Goal: Task Accomplishment & Management: Complete application form

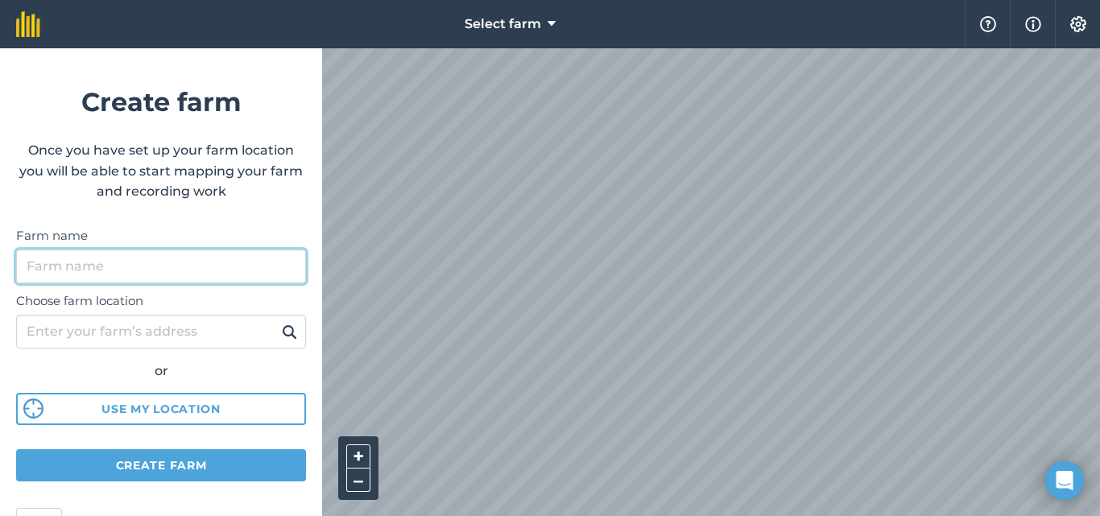
click at [62, 263] on input "Farm name" at bounding box center [161, 267] width 290 height 34
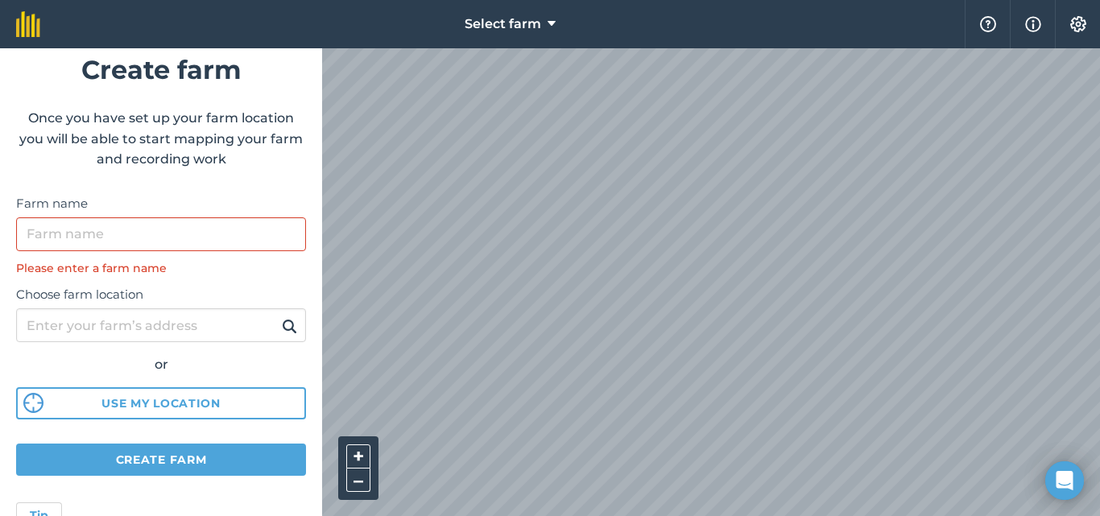
scroll to position [81, 0]
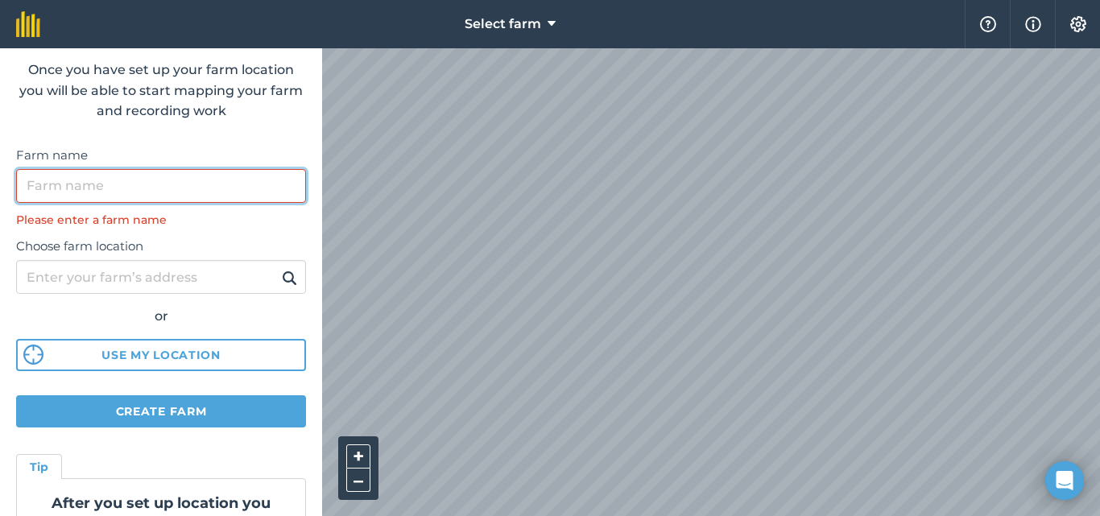
click at [64, 188] on input "Farm name" at bounding box center [161, 186] width 290 height 34
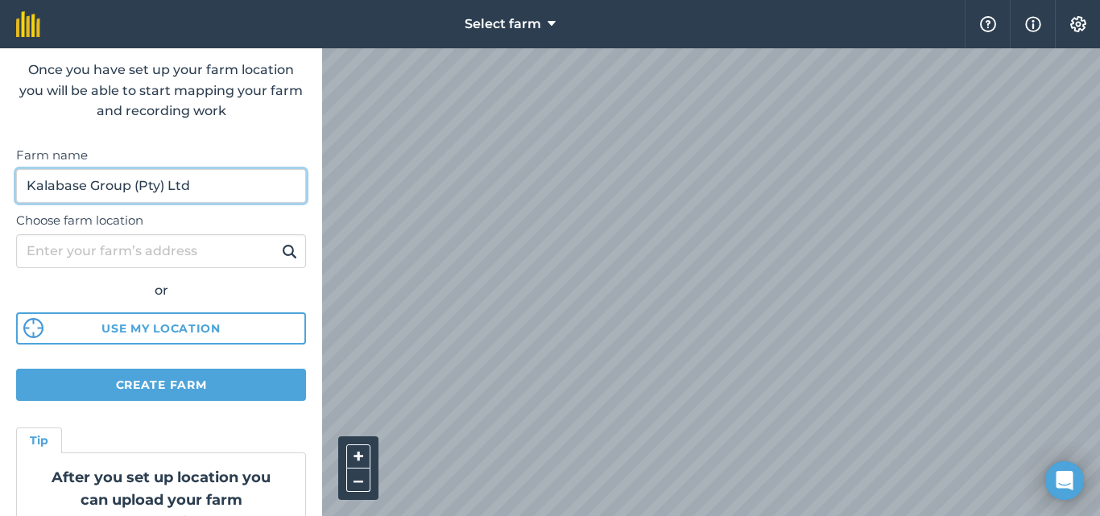
type input "Kalabase Group (Pty) Ltd"
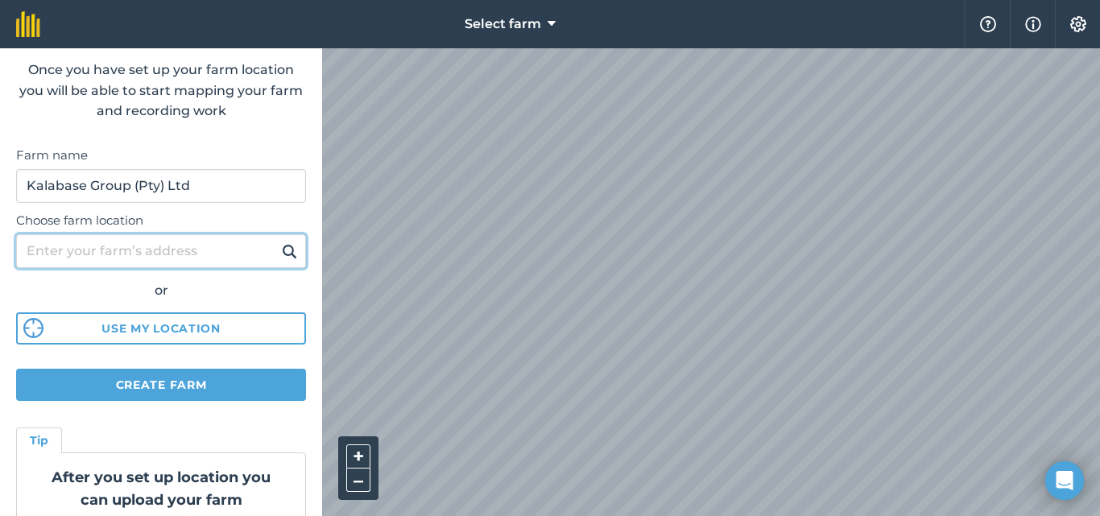
click at [75, 244] on input "Choose farm location" at bounding box center [161, 251] width 290 height 34
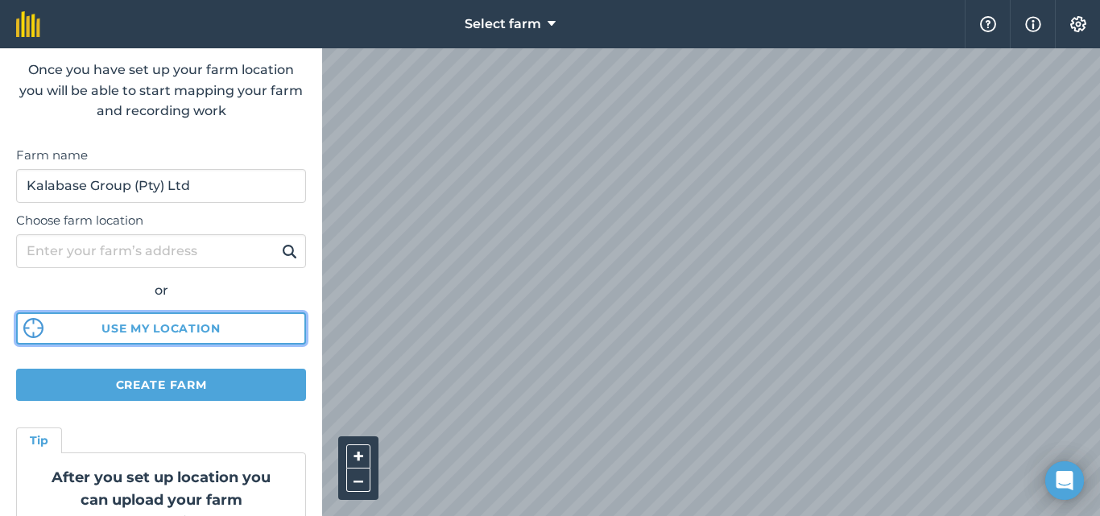
click at [124, 327] on button "Use my location" at bounding box center [161, 328] width 290 height 32
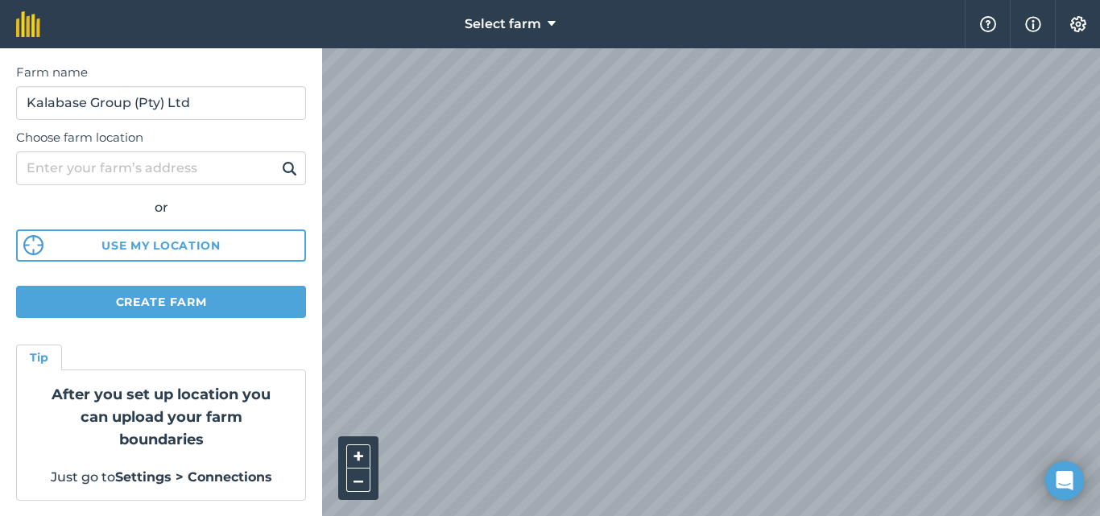
scroll to position [164, 0]
click at [132, 289] on button "Create farm" at bounding box center [161, 301] width 290 height 32
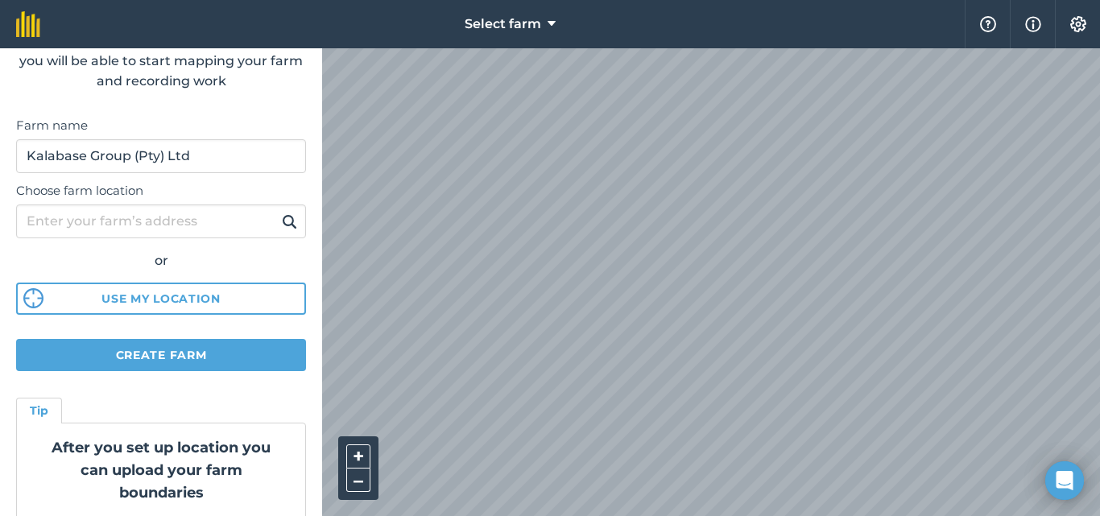
scroll to position [84, 0]
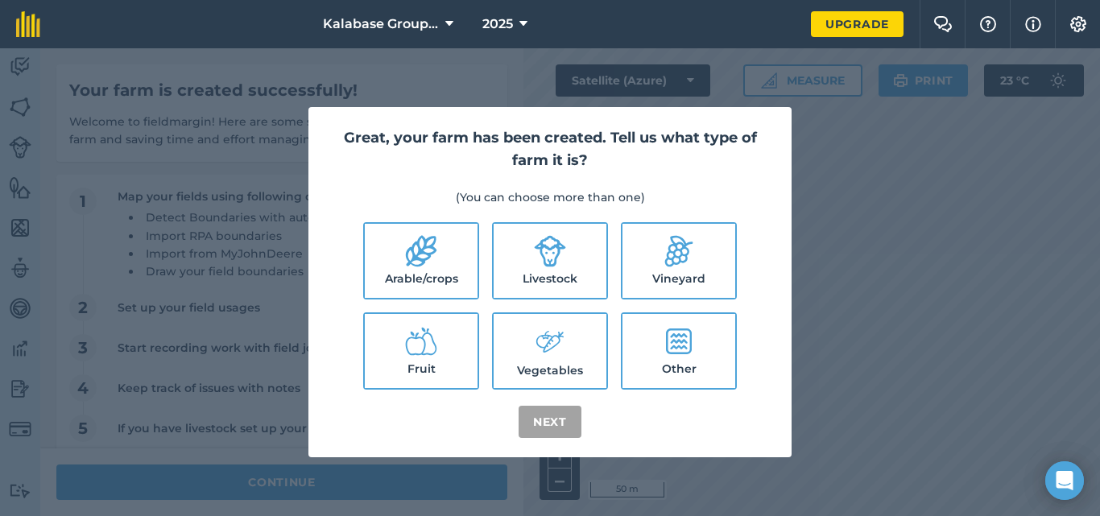
click at [518, 265] on label "Livestock" at bounding box center [550, 261] width 113 height 74
checkbox input "true"
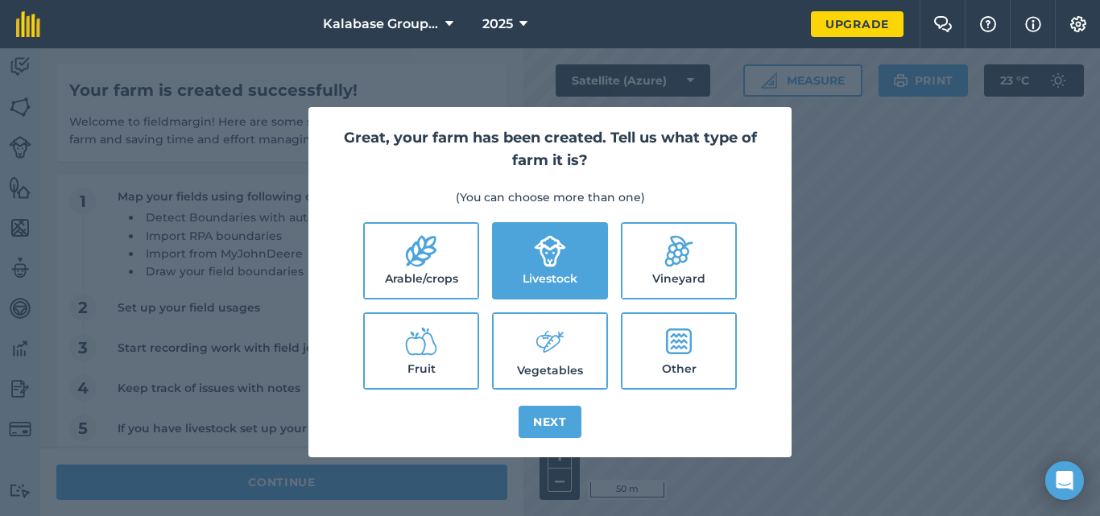
click at [522, 345] on label "Vegetables" at bounding box center [550, 351] width 113 height 74
checkbox input "true"
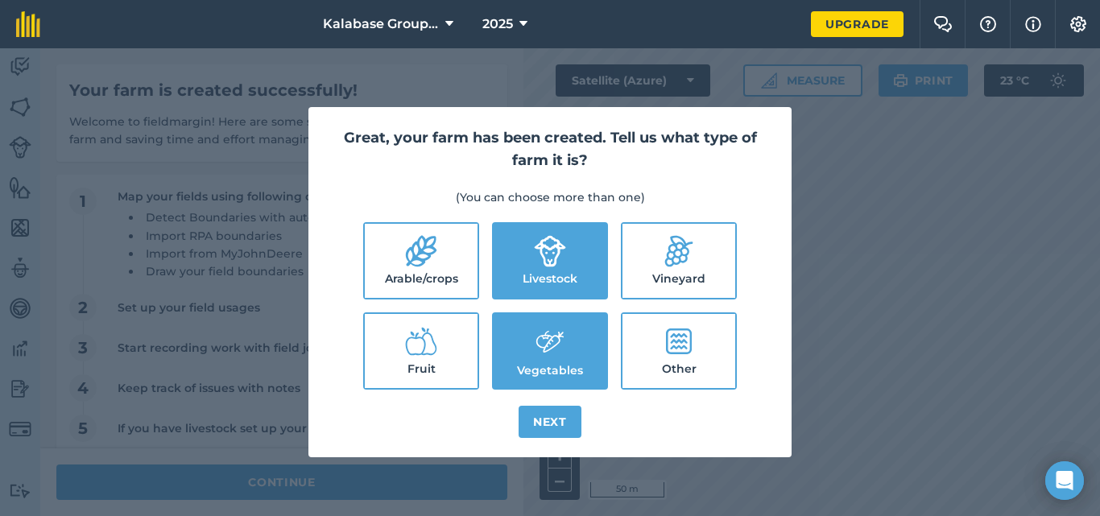
click at [424, 267] on icon at bounding box center [421, 251] width 32 height 32
checkbox input "true"
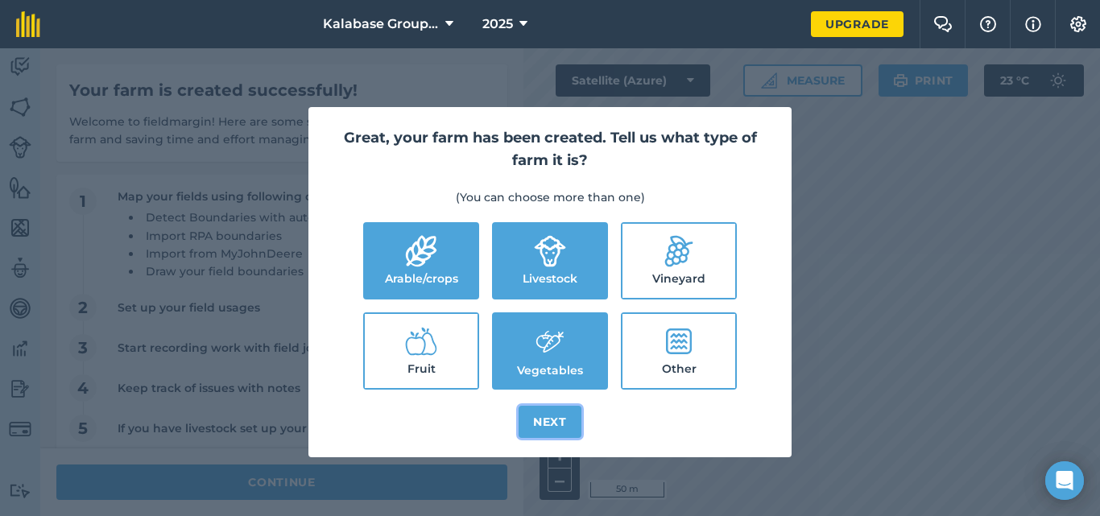
click at [555, 421] on button "Next" at bounding box center [549, 422] width 63 height 32
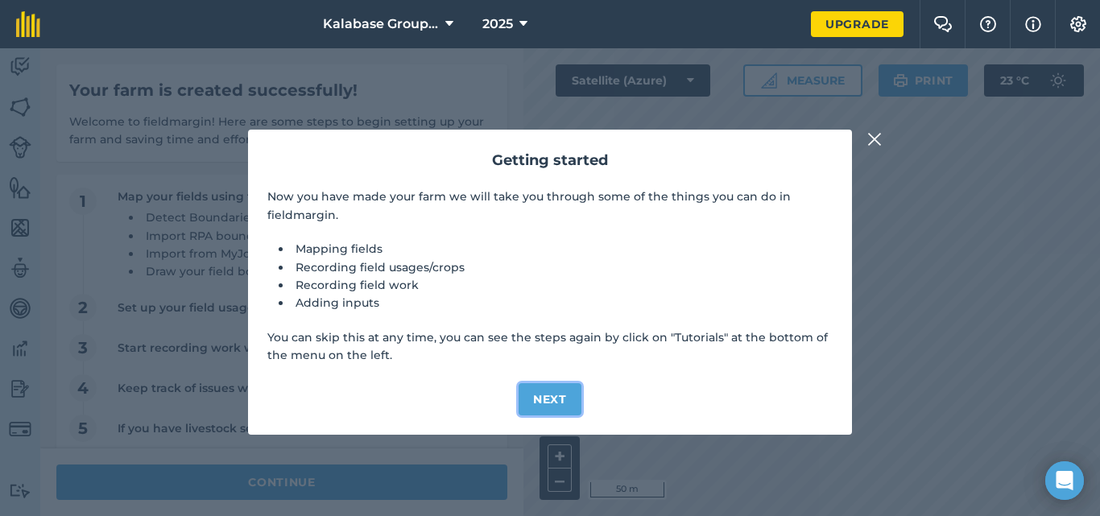
click at [560, 397] on button "Next" at bounding box center [549, 399] width 63 height 32
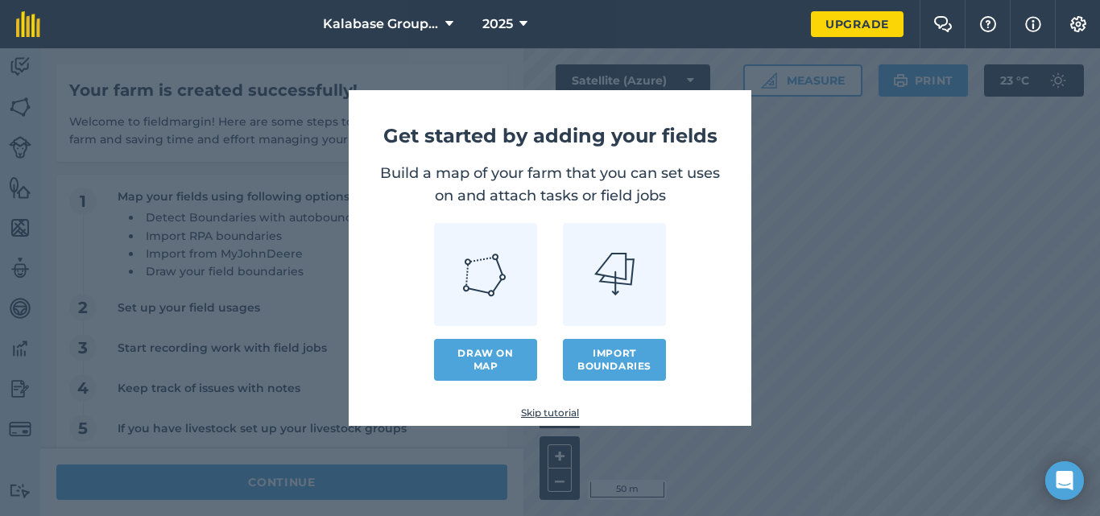
click at [551, 415] on link "Skip tutorial" at bounding box center [549, 413] width 351 height 13
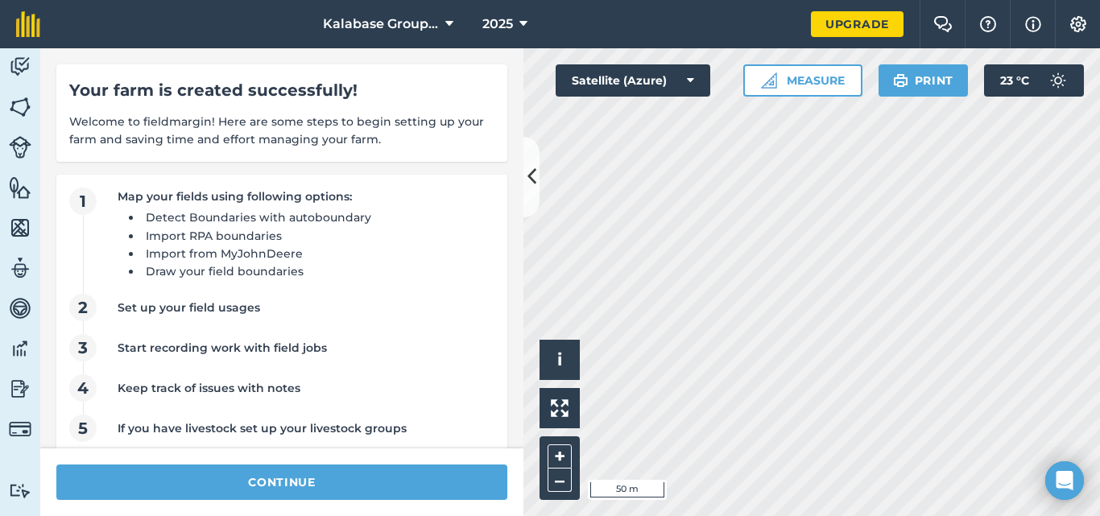
scroll to position [23, 0]
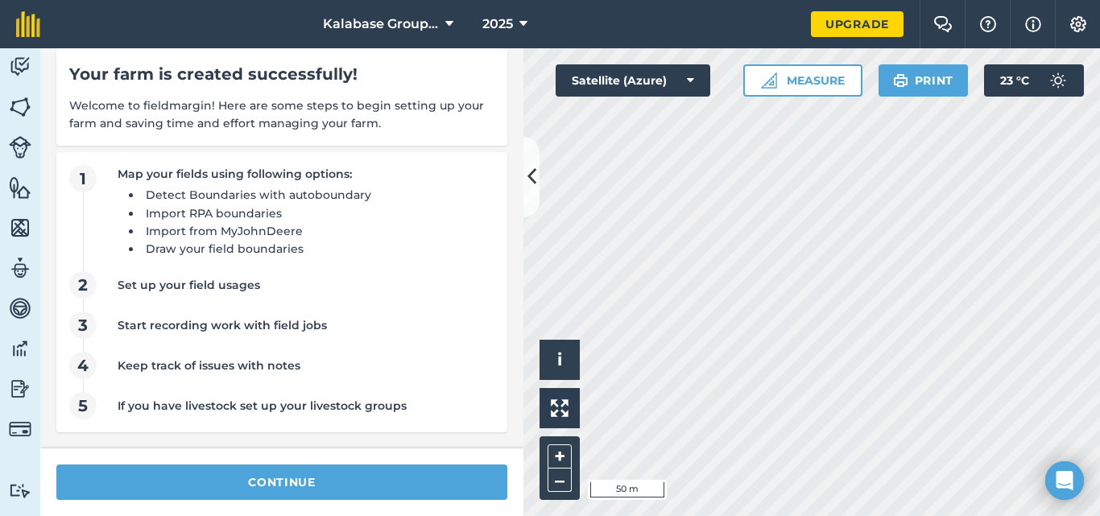
click at [85, 406] on span "5" at bounding box center [82, 405] width 27 height 27
click at [179, 401] on div "If you have livestock set up your livestock groups" at bounding box center [302, 406] width 369 height 18
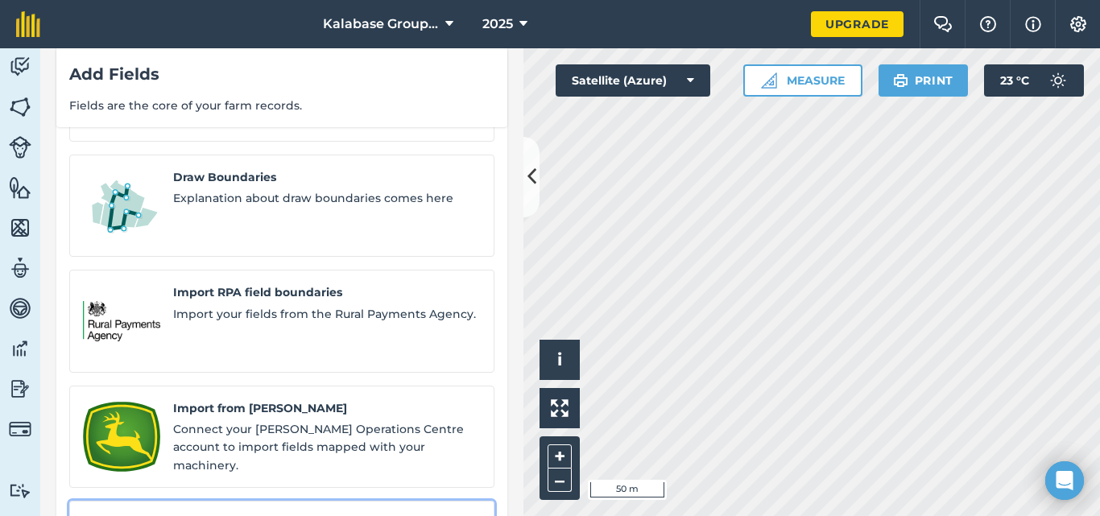
scroll to position [188, 0]
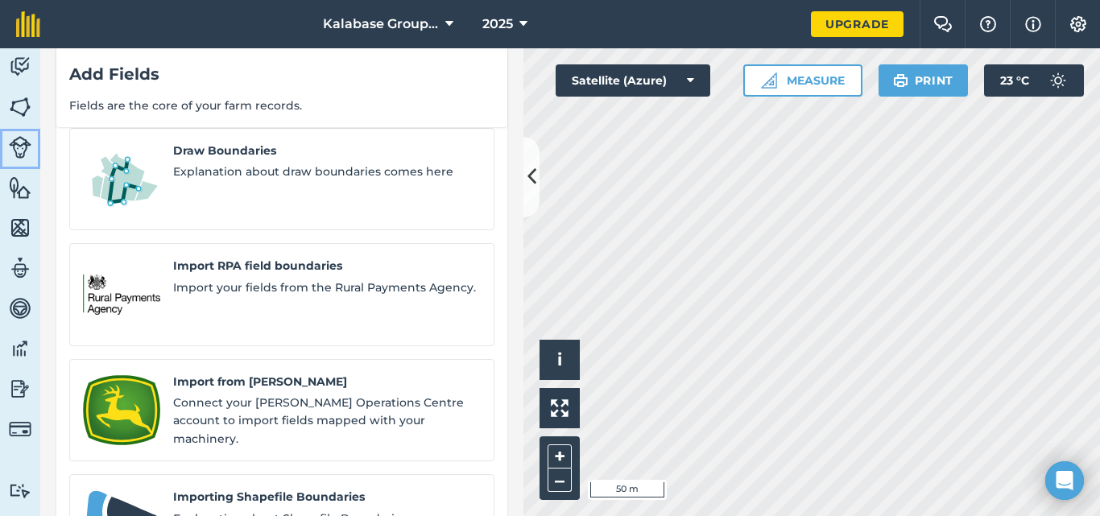
click at [26, 142] on img at bounding box center [20, 147] width 23 height 23
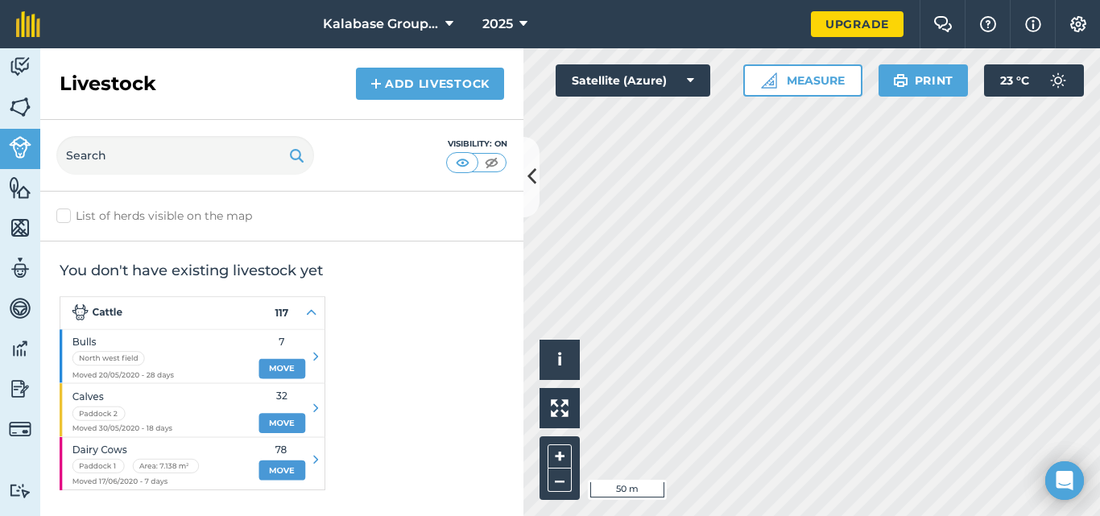
click at [308, 313] on img at bounding box center [193, 393] width 266 height 194
click at [313, 313] on img at bounding box center [193, 393] width 266 height 194
click at [278, 308] on img at bounding box center [193, 393] width 266 height 194
click at [81, 309] on img at bounding box center [193, 393] width 266 height 194
click at [23, 148] on img at bounding box center [20, 147] width 23 height 23
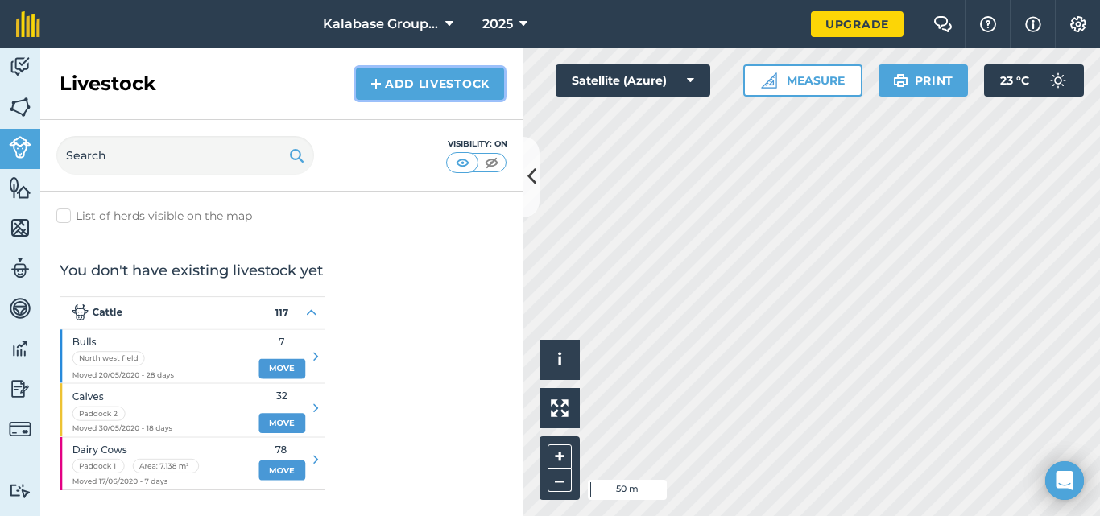
click at [433, 80] on link "Add Livestock" at bounding box center [430, 84] width 148 height 32
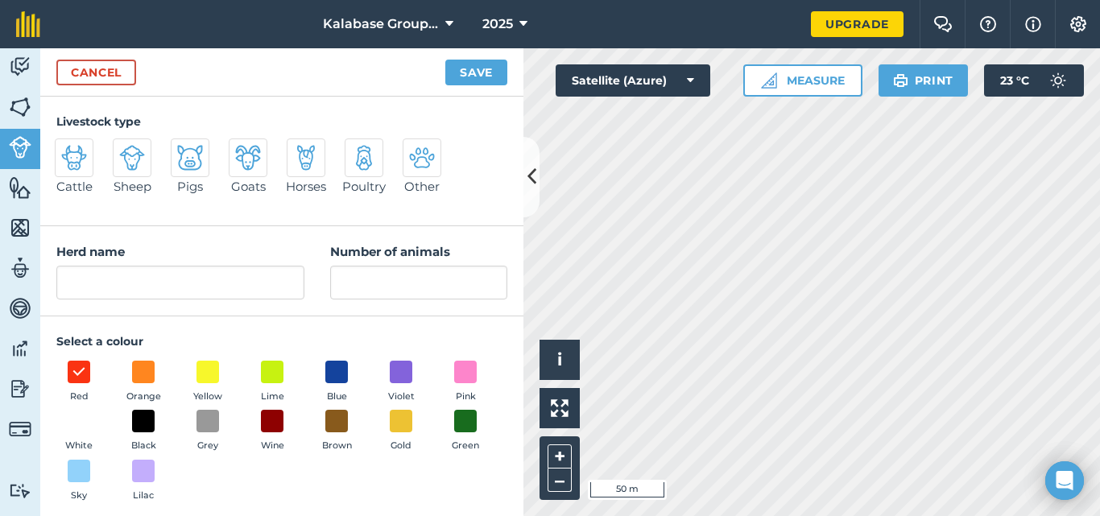
scroll to position [10, 0]
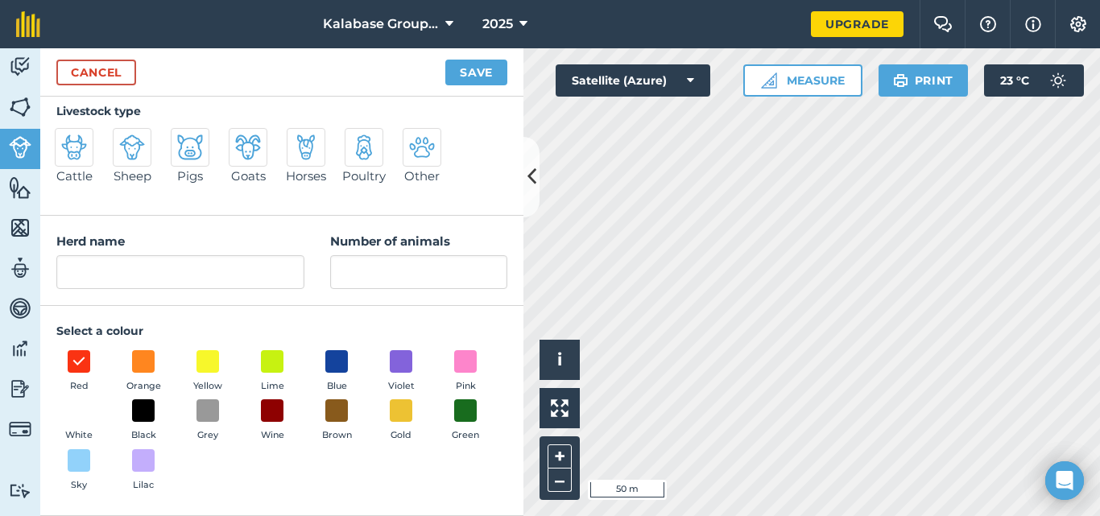
click at [251, 155] on img at bounding box center [248, 147] width 26 height 26
click at [241, 149] on input "Goats" at bounding box center [235, 143] width 10 height 10
radio input "true"
type input "Goats"
click at [489, 71] on button "Save" at bounding box center [476, 73] width 62 height 26
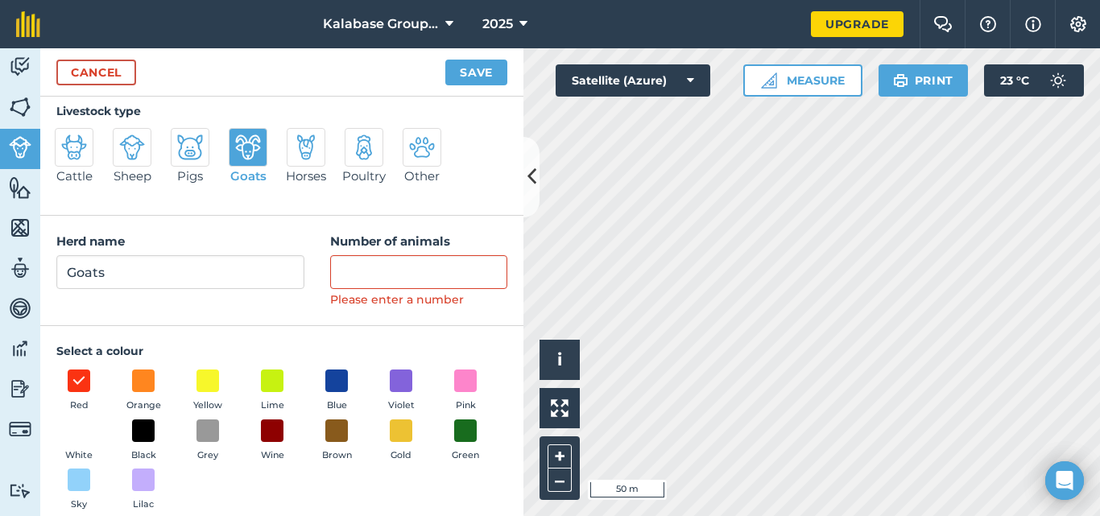
click at [130, 150] on img at bounding box center [132, 147] width 26 height 26
click at [125, 149] on input "Sheep" at bounding box center [119, 143] width 10 height 10
radio input "true"
type input "Sheep"
click at [481, 62] on button "Save" at bounding box center [476, 73] width 62 height 26
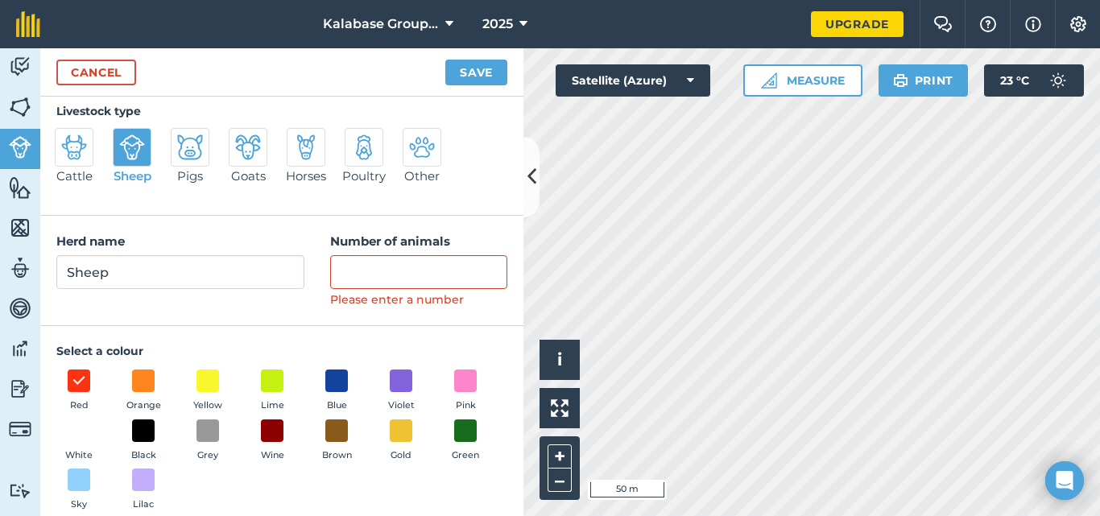
click at [251, 153] on img at bounding box center [248, 147] width 26 height 26
click at [241, 149] on input "Goats" at bounding box center [235, 143] width 10 height 10
radio input "true"
type input "Goats"
click at [475, 68] on button "Save" at bounding box center [476, 73] width 62 height 26
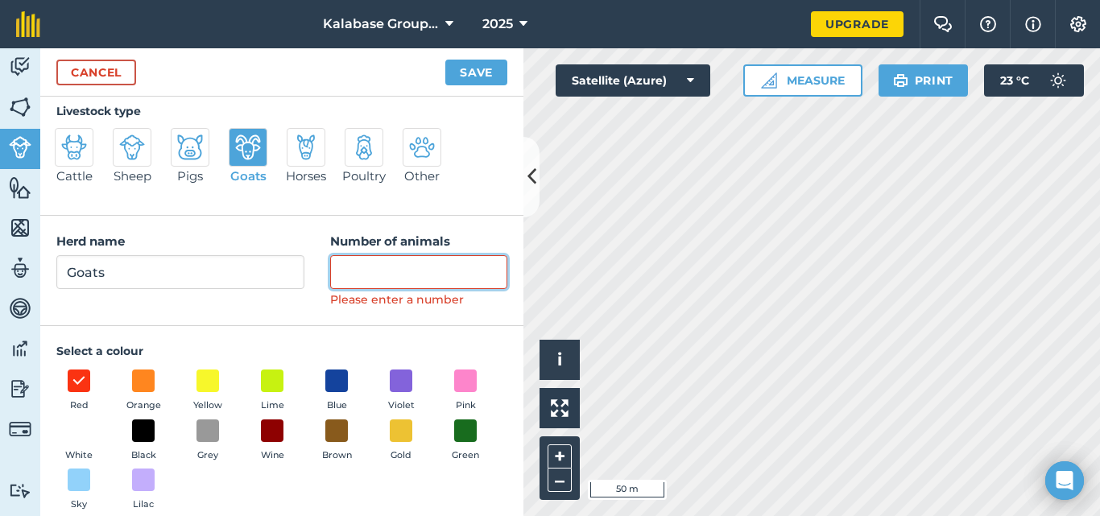
click at [367, 266] on input "Number of animals" at bounding box center [418, 272] width 177 height 34
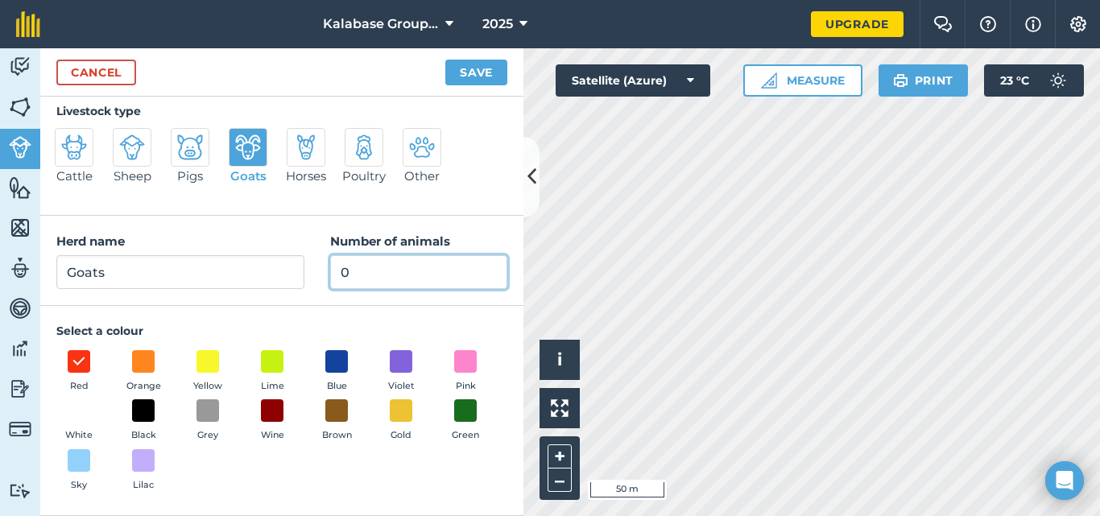
type input "0"
click at [484, 68] on button "Save" at bounding box center [476, 73] width 62 height 26
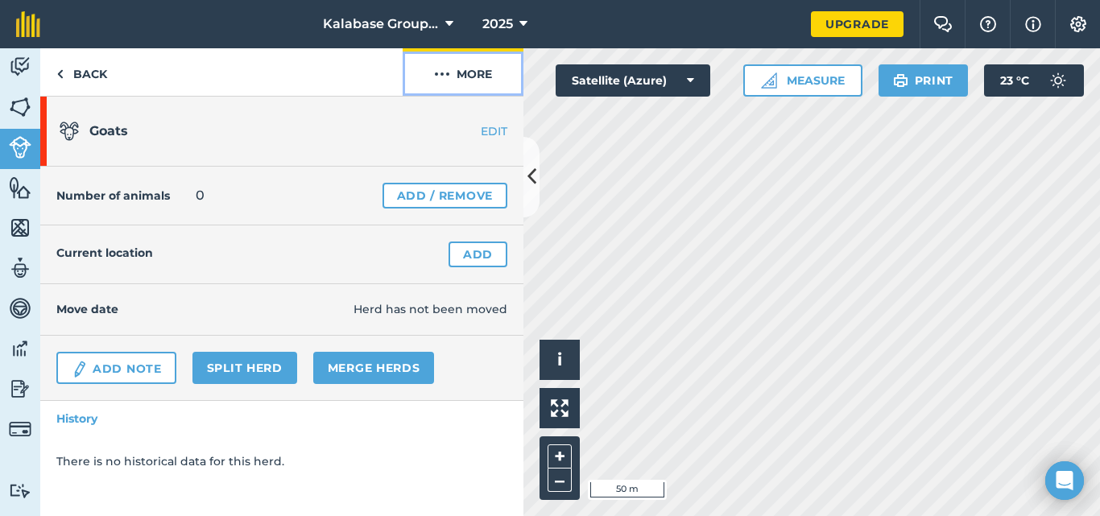
click at [459, 69] on button "More" at bounding box center [463, 72] width 121 height 48
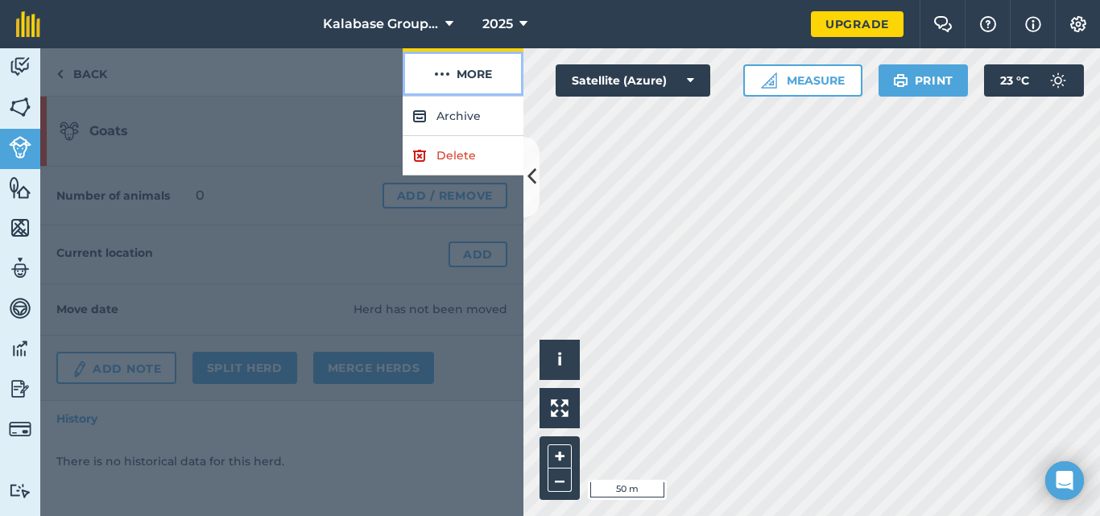
click at [459, 69] on button "More" at bounding box center [463, 72] width 121 height 48
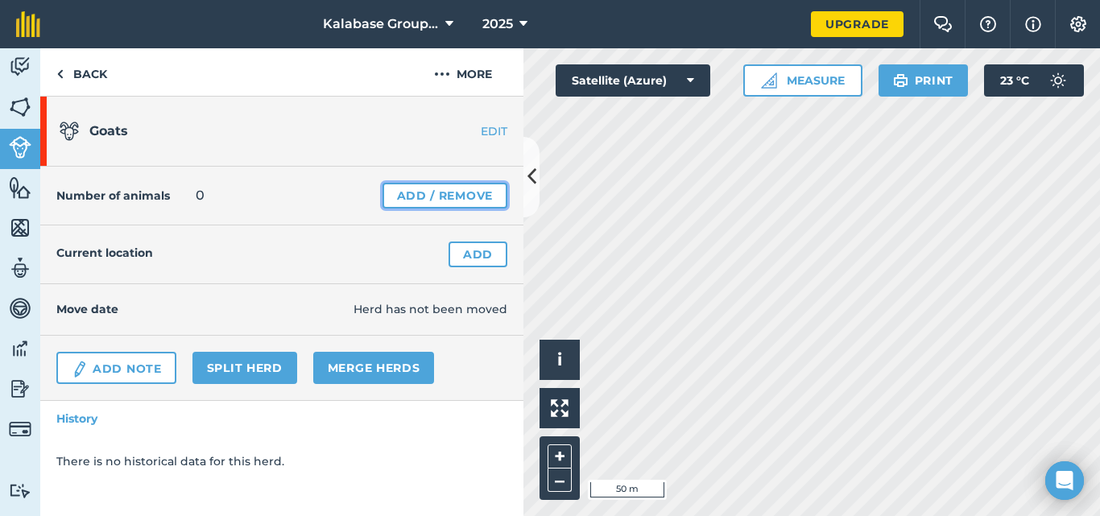
click at [417, 195] on link "Add / Remove" at bounding box center [444, 196] width 125 height 26
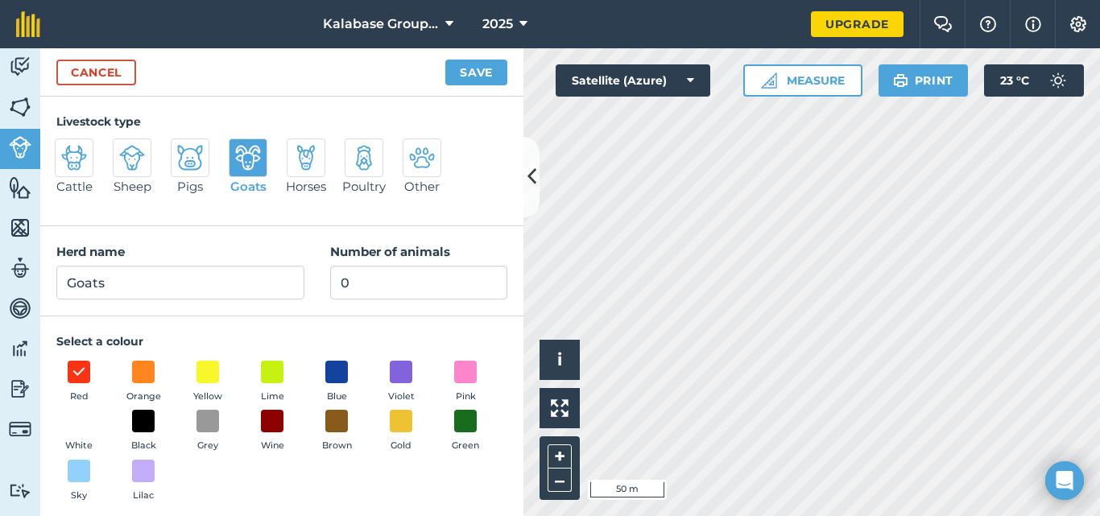
click at [135, 166] on img at bounding box center [132, 158] width 26 height 26
click at [125, 149] on input "Sheep" at bounding box center [119, 143] width 10 height 10
radio input "true"
type input "Sheep"
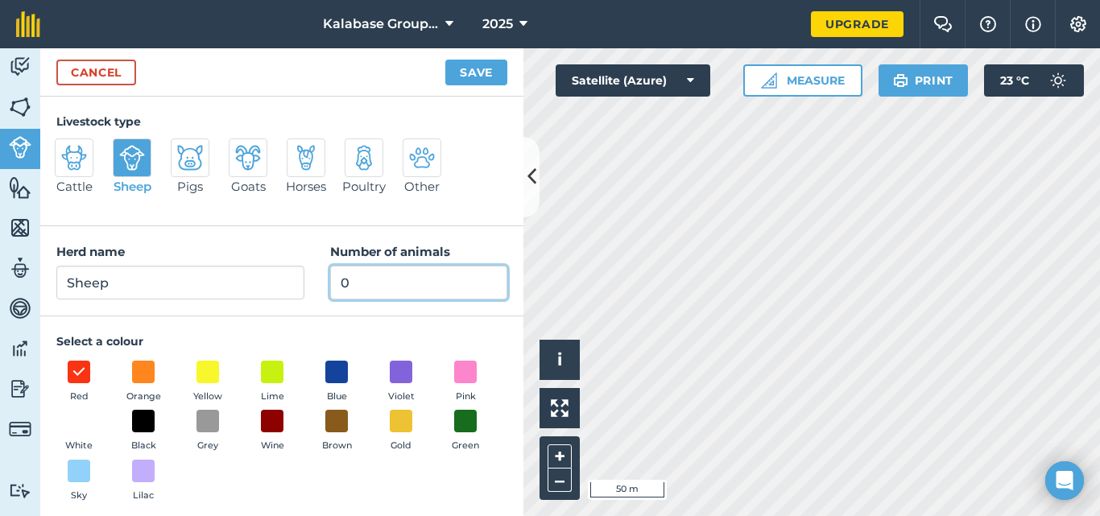
click at [352, 280] on input "0" at bounding box center [418, 283] width 177 height 34
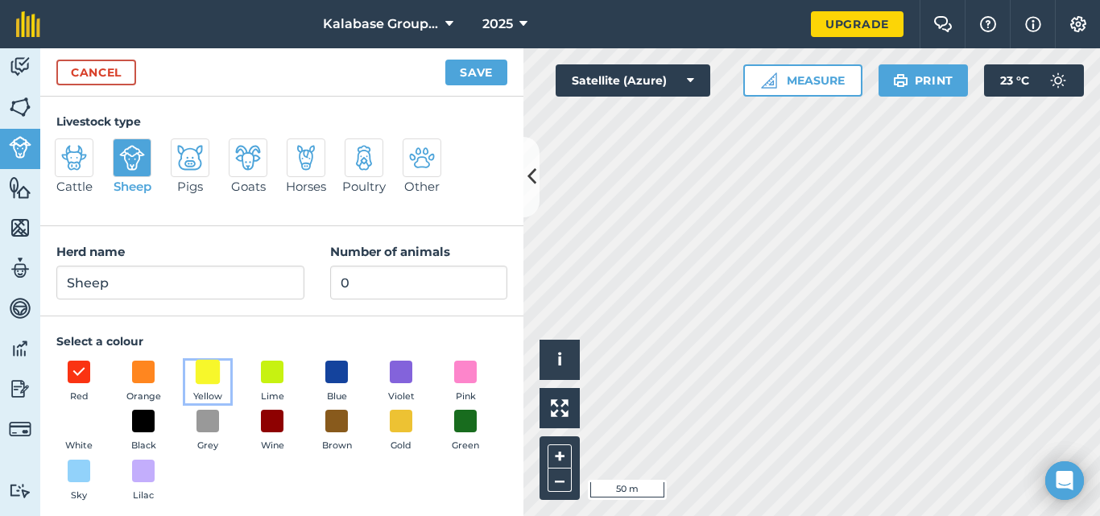
click at [209, 382] on span at bounding box center [208, 371] width 25 height 25
click at [483, 68] on button "Save" at bounding box center [476, 73] width 62 height 26
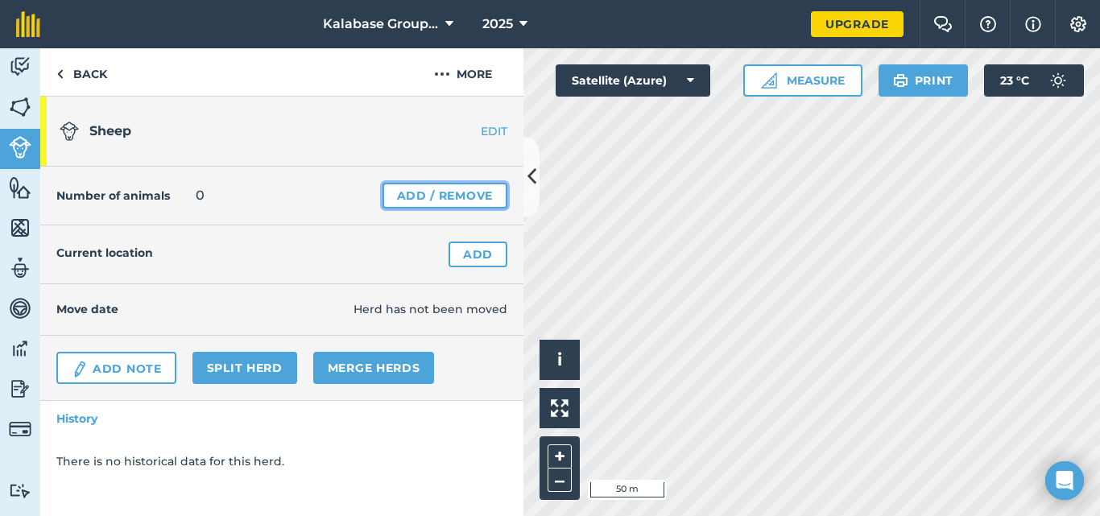
click at [435, 194] on link "Add / Remove" at bounding box center [444, 196] width 125 height 26
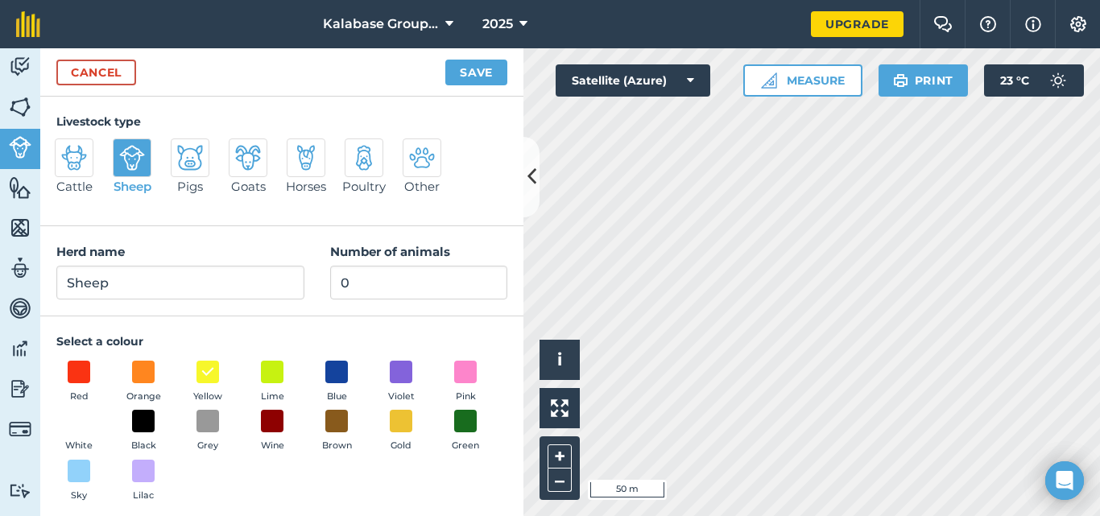
click at [78, 163] on img at bounding box center [74, 158] width 26 height 26
click at [67, 149] on input "Cattle" at bounding box center [61, 143] width 10 height 10
radio input "true"
type input "Cattle"
click at [361, 154] on img at bounding box center [364, 158] width 26 height 26
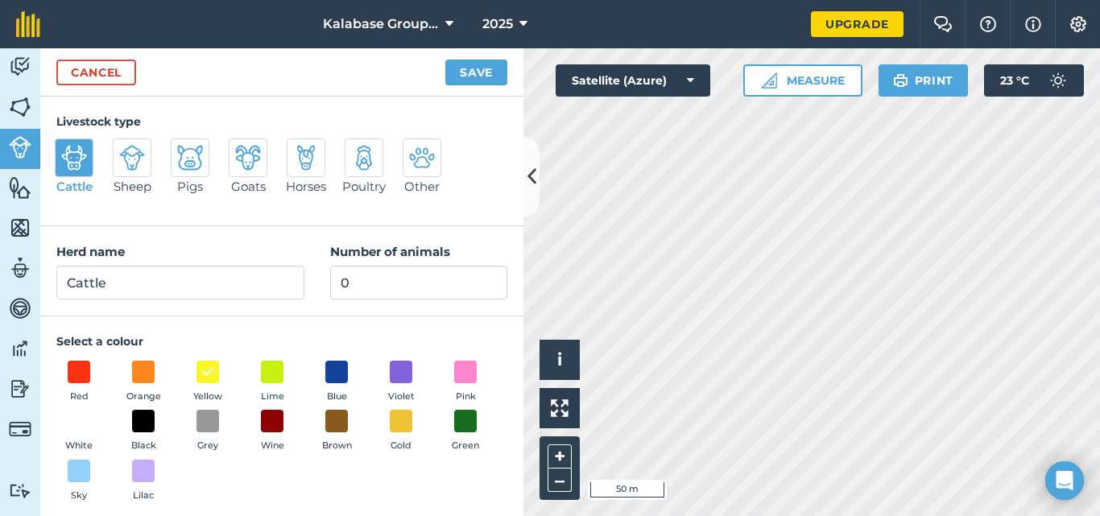
click at [357, 149] on input "Poultry" at bounding box center [351, 143] width 10 height 10
radio input "true"
type input "Poultry"
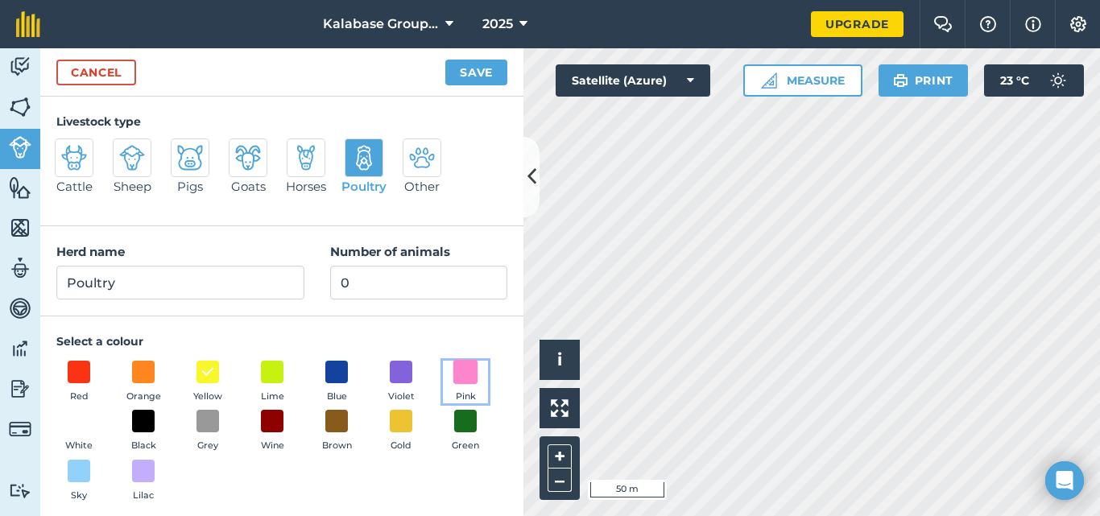
click at [453, 384] on span at bounding box center [465, 371] width 25 height 25
click at [481, 69] on button "Save" at bounding box center [476, 73] width 62 height 26
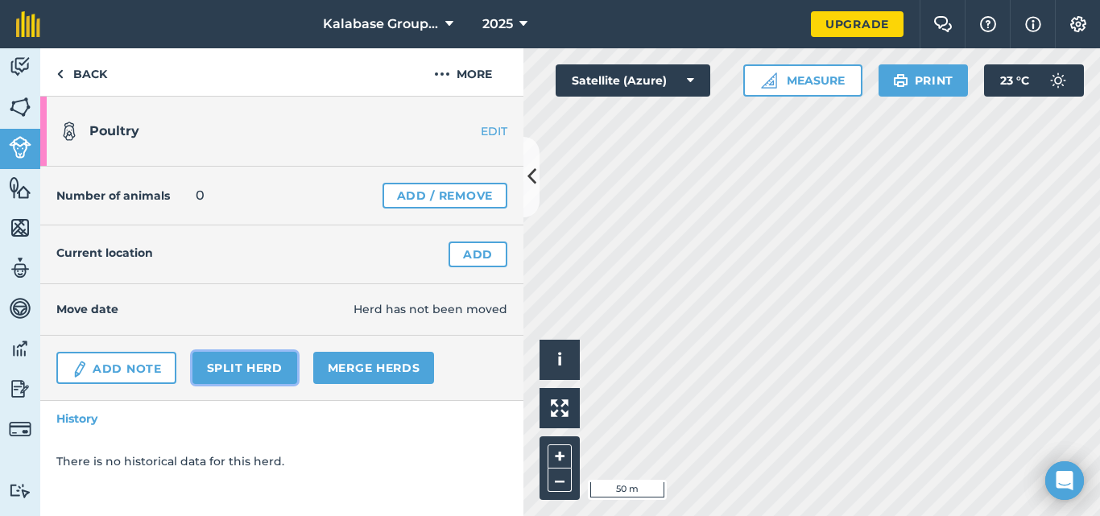
click at [255, 369] on link "Split herd" at bounding box center [244, 368] width 105 height 32
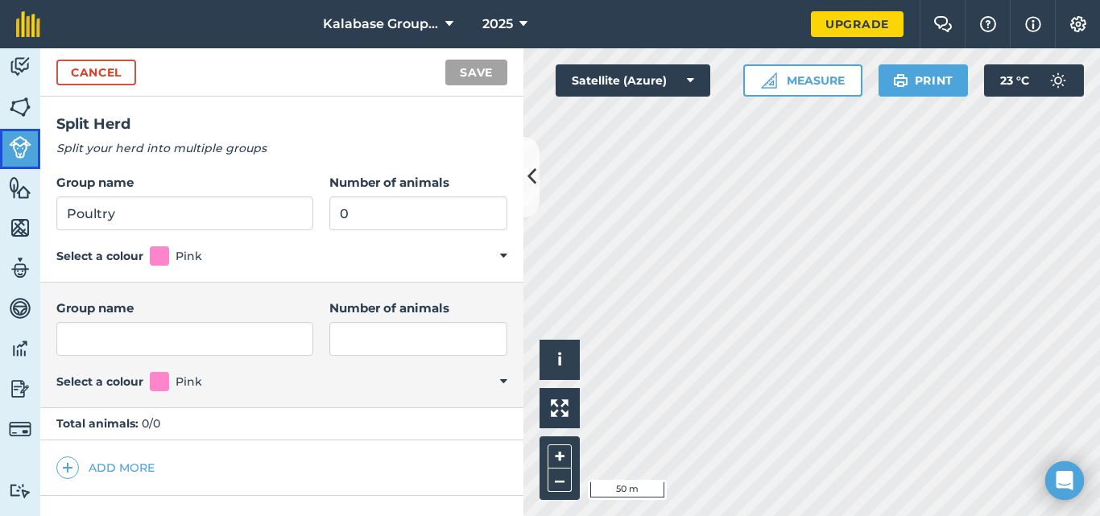
click at [23, 149] on img at bounding box center [20, 147] width 23 height 23
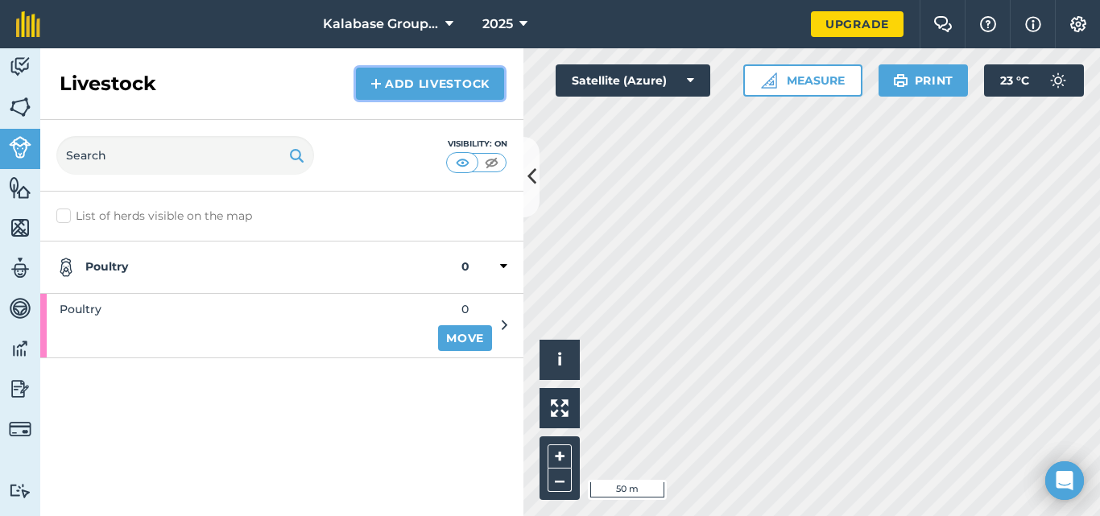
click at [428, 84] on link "Add Livestock" at bounding box center [430, 84] width 148 height 32
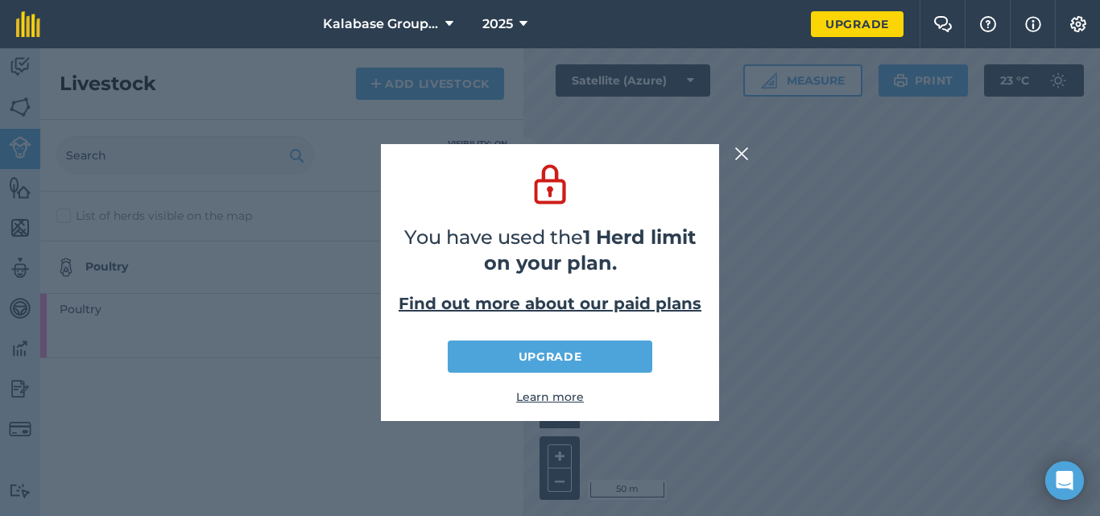
click at [747, 150] on img at bounding box center [741, 153] width 14 height 19
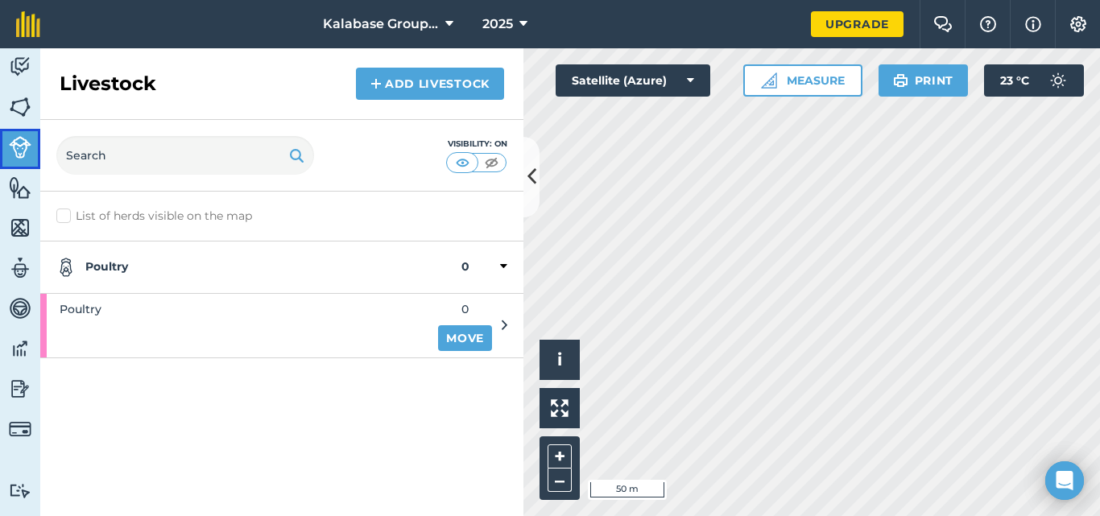
click at [22, 149] on img at bounding box center [20, 147] width 23 height 23
click at [20, 72] on img at bounding box center [20, 67] width 23 height 24
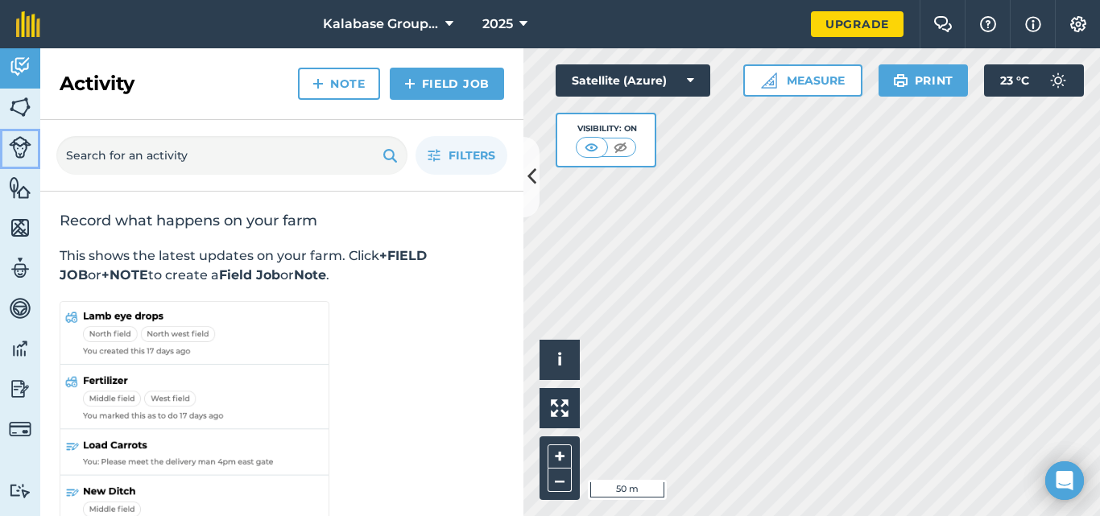
click at [27, 147] on img at bounding box center [20, 147] width 23 height 23
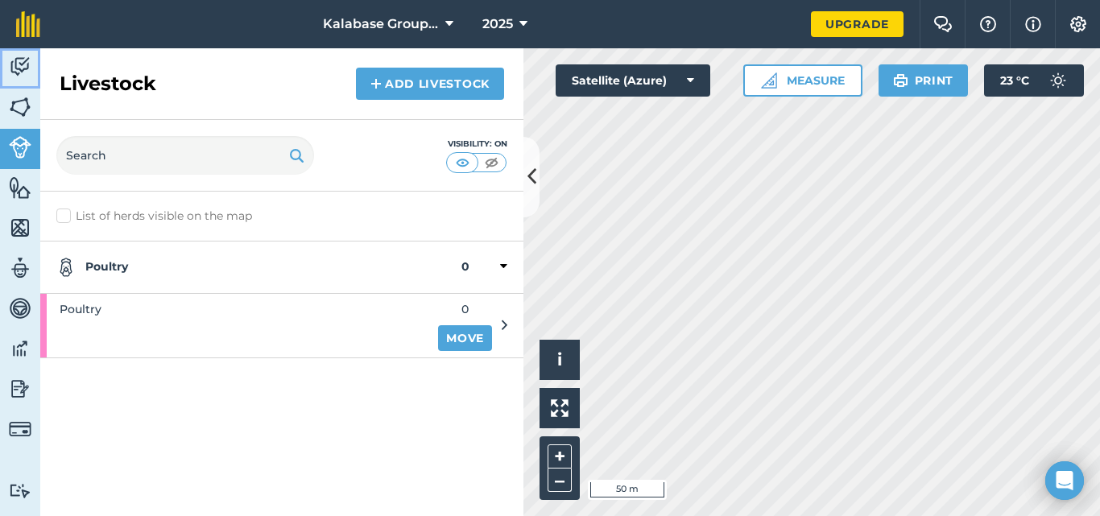
click at [25, 65] on img at bounding box center [20, 67] width 23 height 24
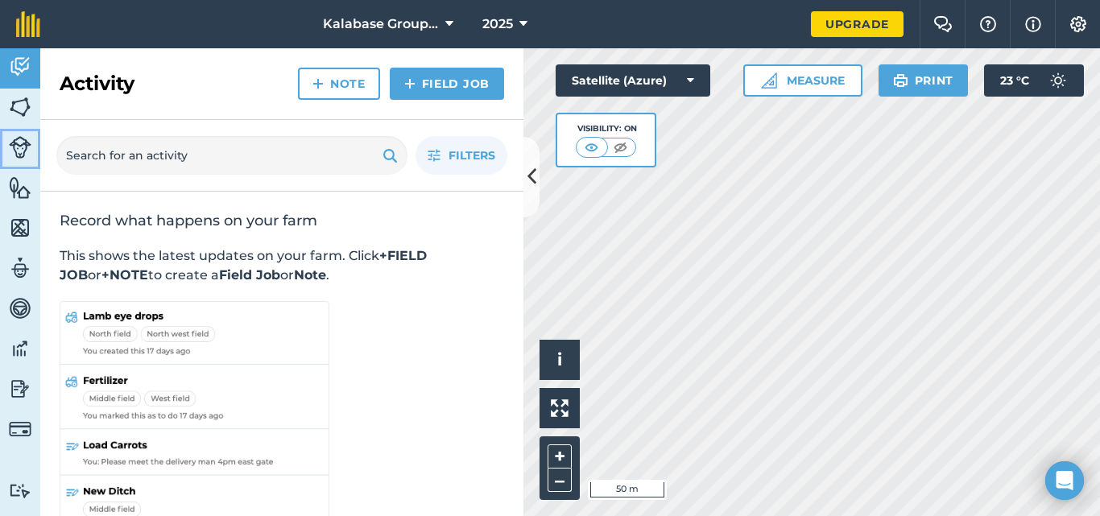
click at [19, 138] on img at bounding box center [20, 147] width 23 height 23
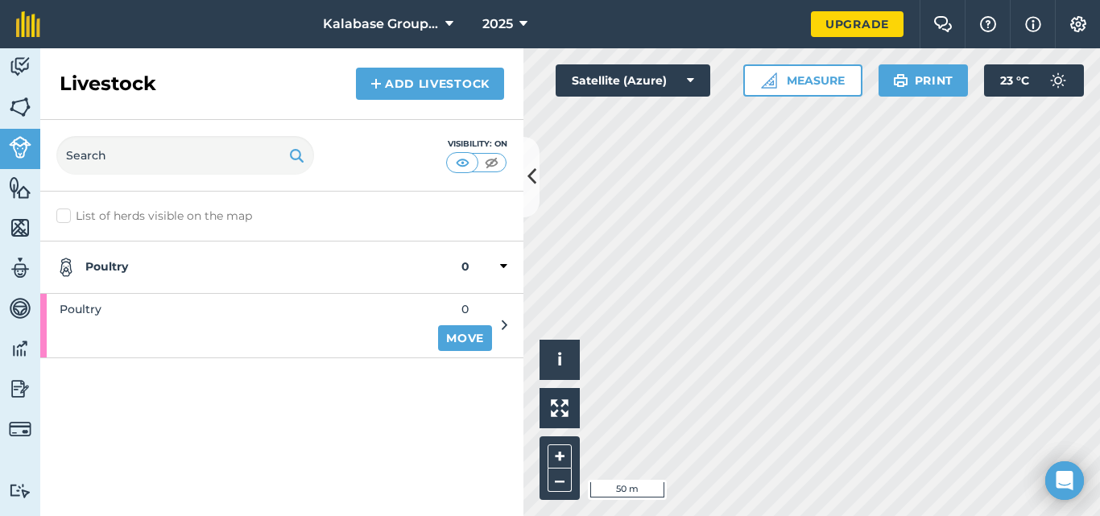
click at [506, 319] on icon at bounding box center [505, 325] width 6 height 14
click at [502, 324] on icon at bounding box center [505, 325] width 6 height 14
click at [465, 330] on link "Move" at bounding box center [465, 338] width 54 height 26
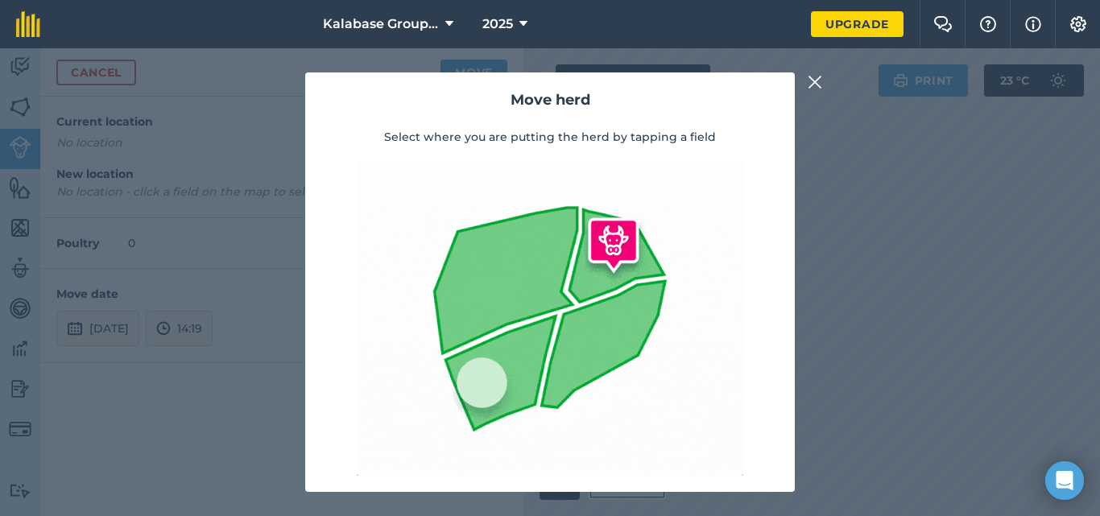
click at [775, 237] on div "Move herd Select where you are putting the herd by tapping a field" at bounding box center [550, 281] width 490 height 419
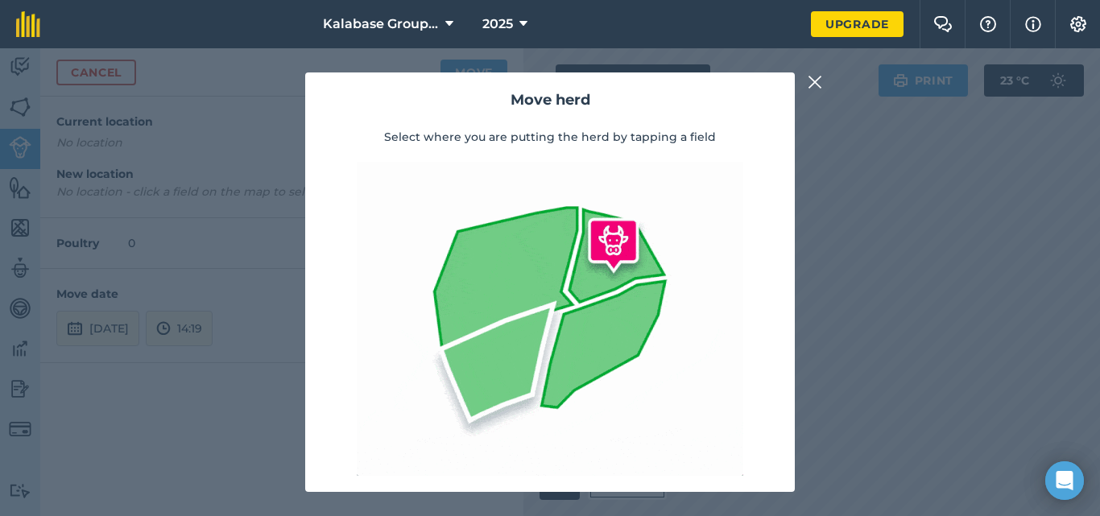
click at [816, 79] on img at bounding box center [815, 81] width 14 height 19
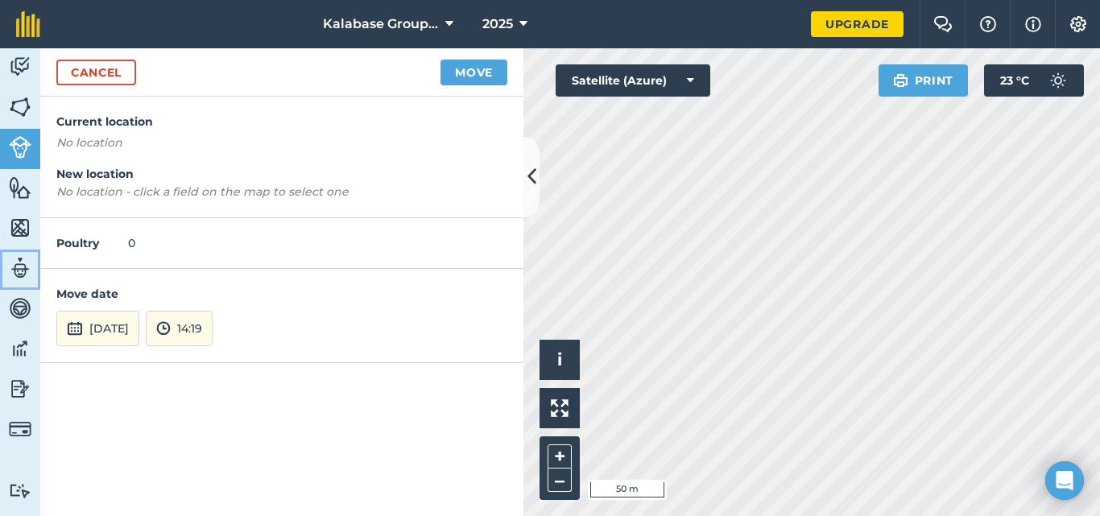
click at [23, 265] on img at bounding box center [20, 268] width 23 height 24
select select "MEMBER"
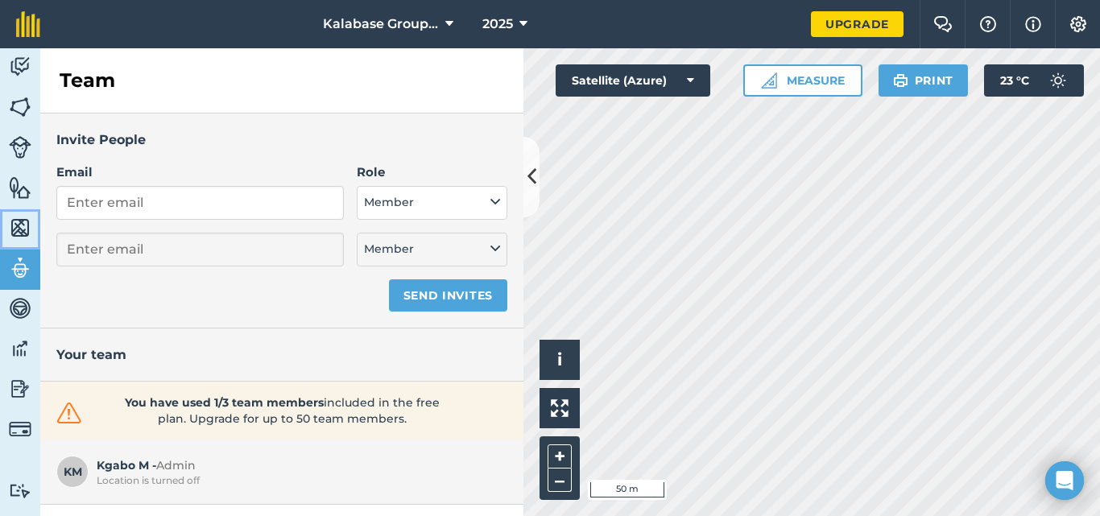
click at [23, 225] on img at bounding box center [20, 228] width 23 height 24
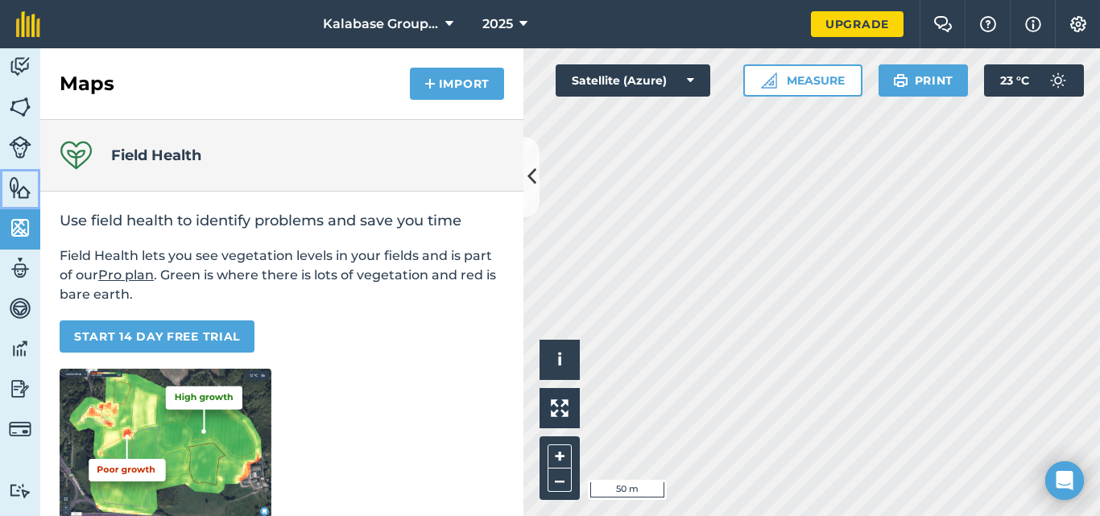
click at [31, 190] on link "Features" at bounding box center [20, 189] width 40 height 40
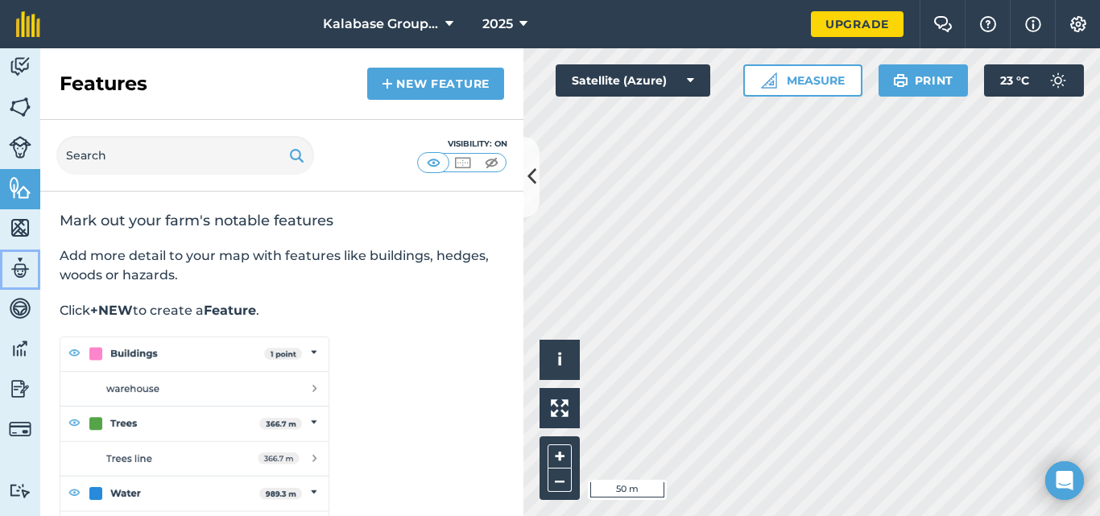
click at [19, 269] on img at bounding box center [20, 268] width 23 height 24
select select "MEMBER"
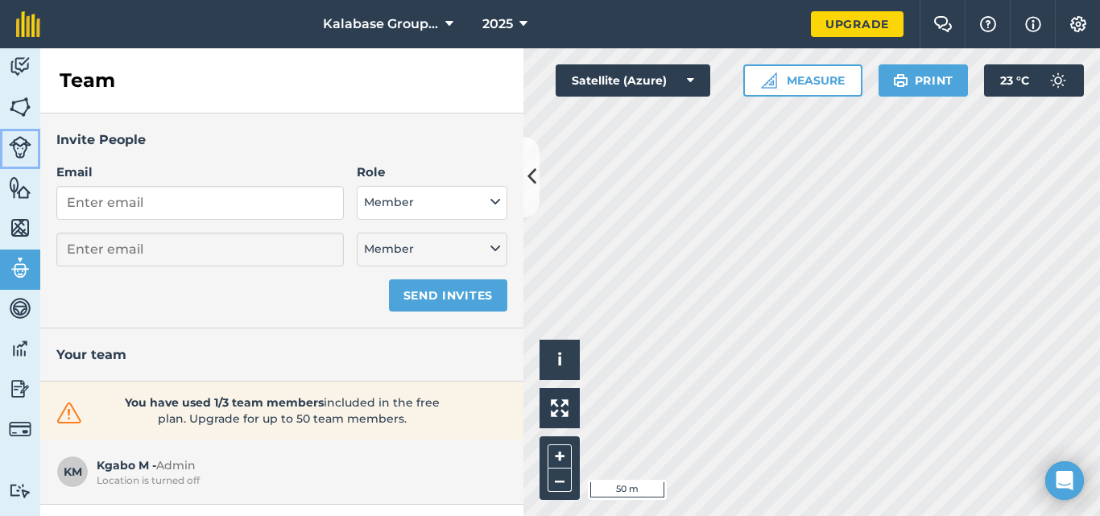
click at [23, 146] on img at bounding box center [20, 147] width 23 height 23
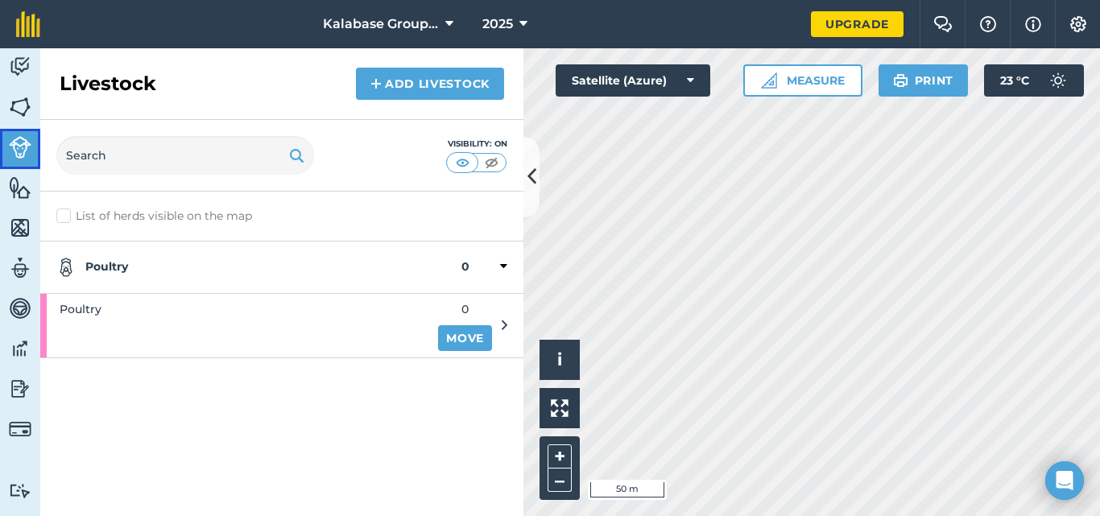
click at [18, 148] on img at bounding box center [20, 147] width 23 height 23
click at [500, 264] on icon at bounding box center [503, 266] width 7 height 14
click at [503, 265] on icon at bounding box center [505, 266] width 4 height 14
click at [502, 324] on icon at bounding box center [505, 325] width 6 height 14
click at [143, 217] on label "List of herds visible on the map" at bounding box center [281, 216] width 451 height 17
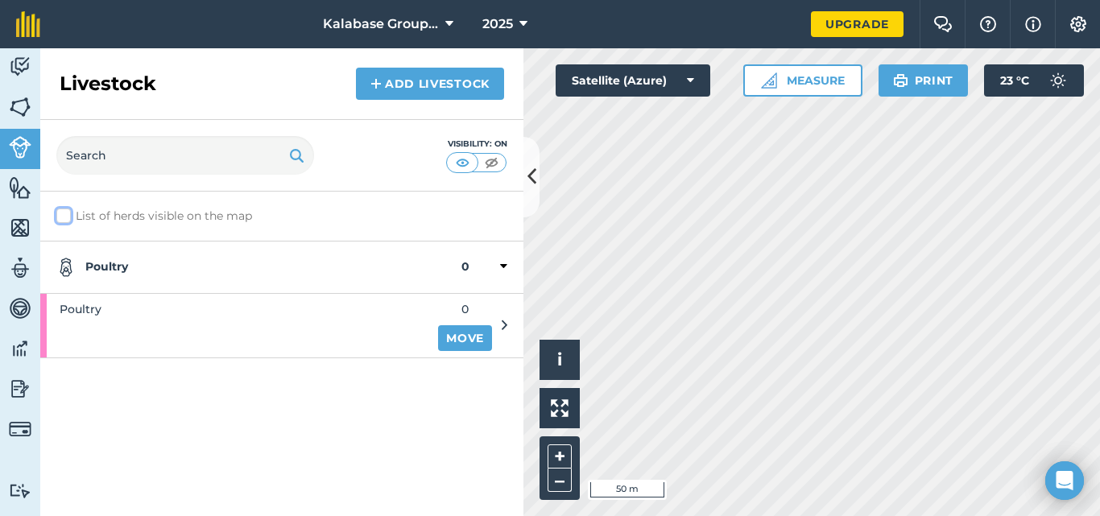
click at [67, 217] on input "List of herds visible on the map" at bounding box center [61, 213] width 10 height 10
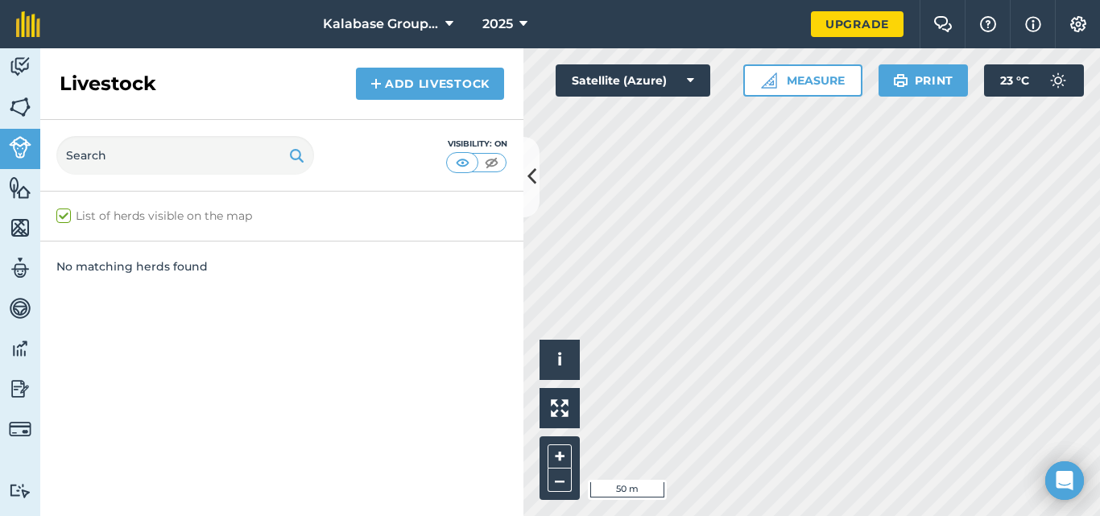
click at [143, 217] on label "List of herds visible on the map" at bounding box center [281, 216] width 451 height 17
click at [67, 217] on input "List of herds visible on the map" at bounding box center [61, 213] width 10 height 10
checkbox input "false"
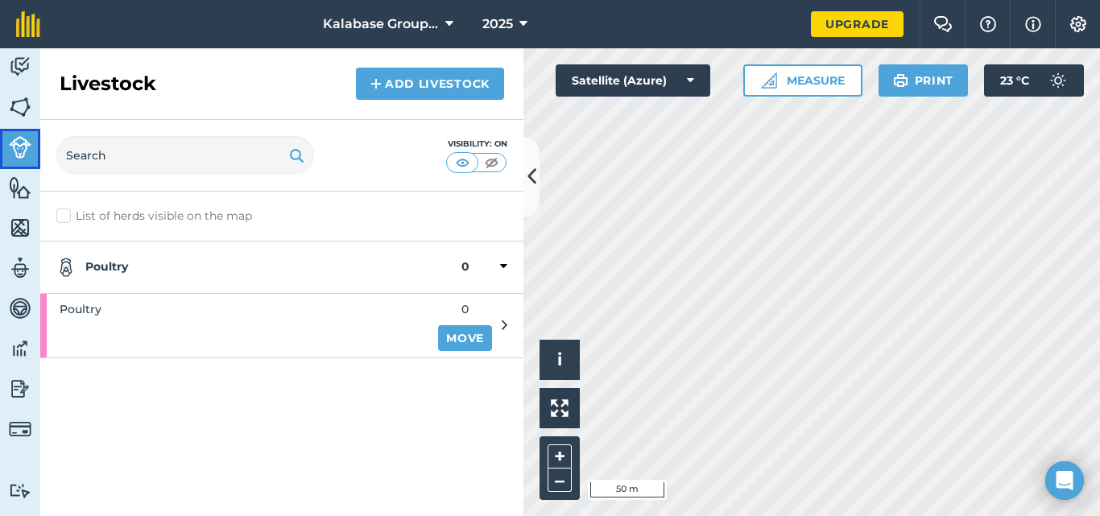
click at [21, 150] on img at bounding box center [20, 147] width 23 height 23
click at [21, 488] on img at bounding box center [20, 490] width 23 height 15
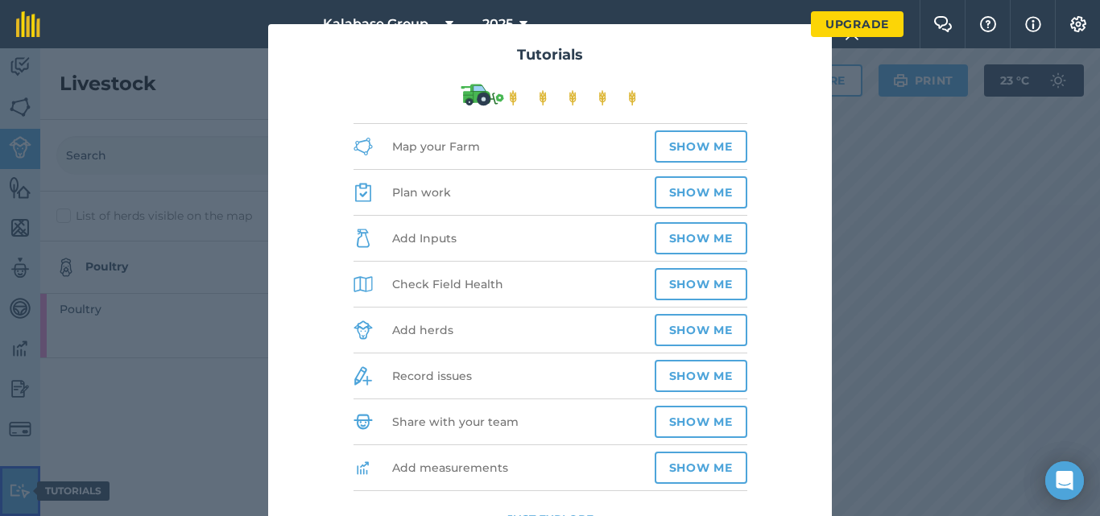
scroll to position [8, 0]
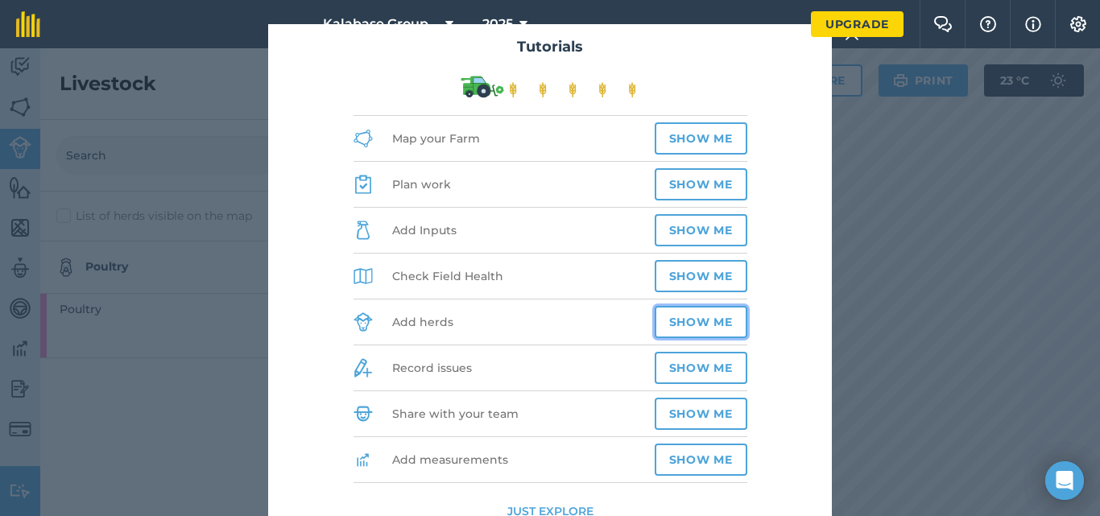
click at [689, 318] on button "Show me" at bounding box center [701, 322] width 93 height 32
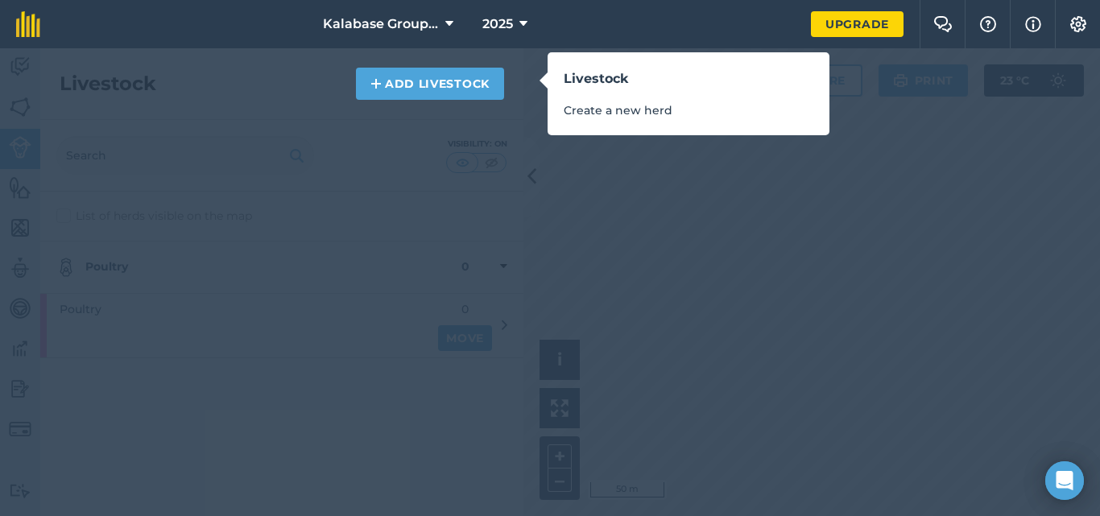
click at [611, 112] on p "Create a new herd" at bounding box center [689, 110] width 250 height 18
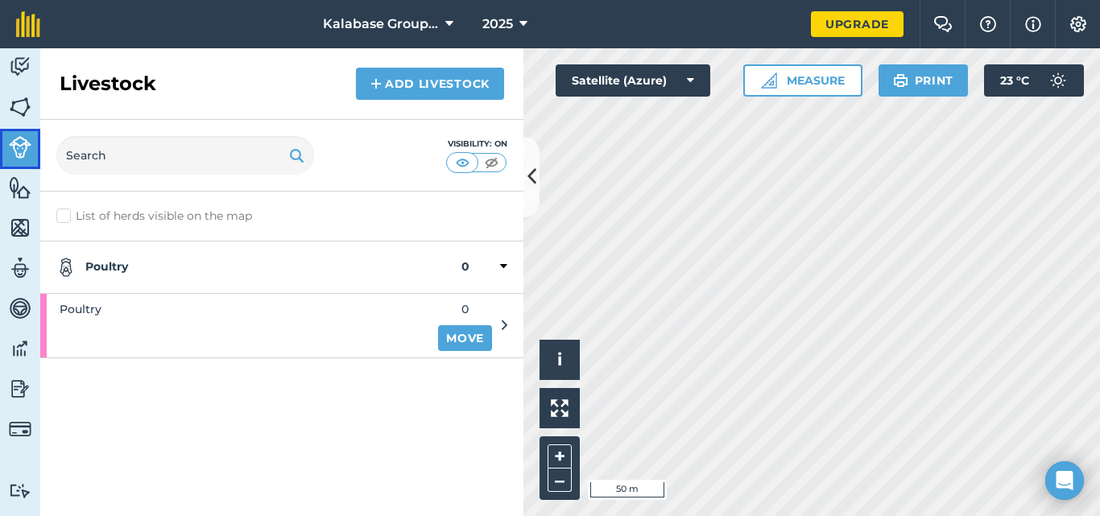
click at [29, 141] on img at bounding box center [20, 147] width 23 height 23
click at [418, 85] on link "Add Livestock" at bounding box center [430, 84] width 148 height 32
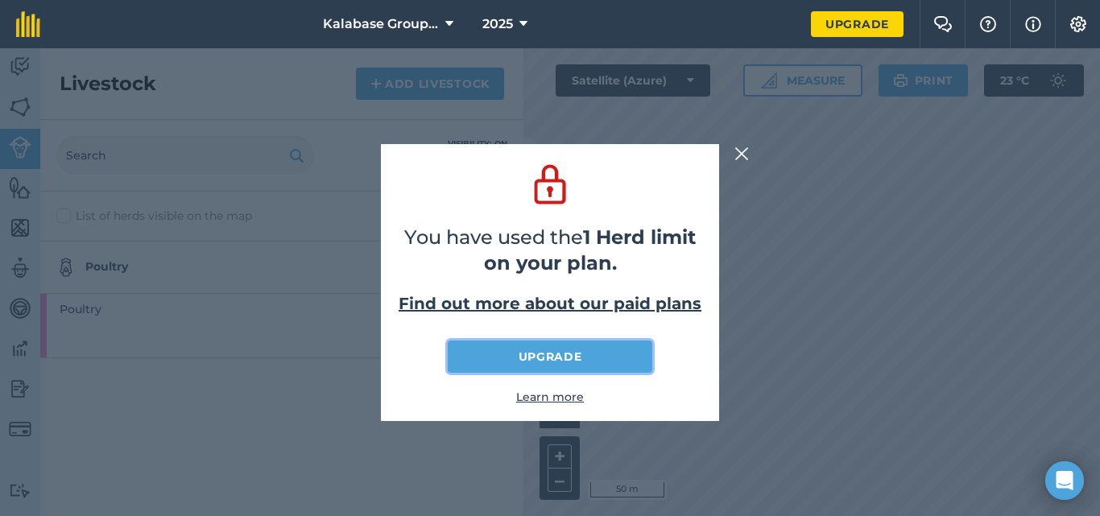
click at [543, 356] on link "Upgrade" at bounding box center [550, 357] width 204 height 32
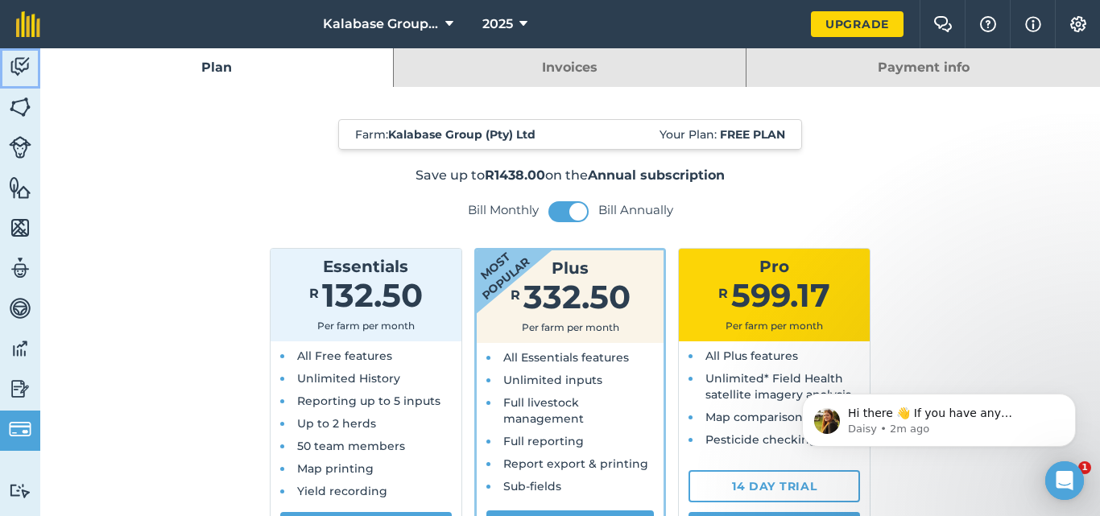
click at [17, 65] on img at bounding box center [20, 67] width 23 height 24
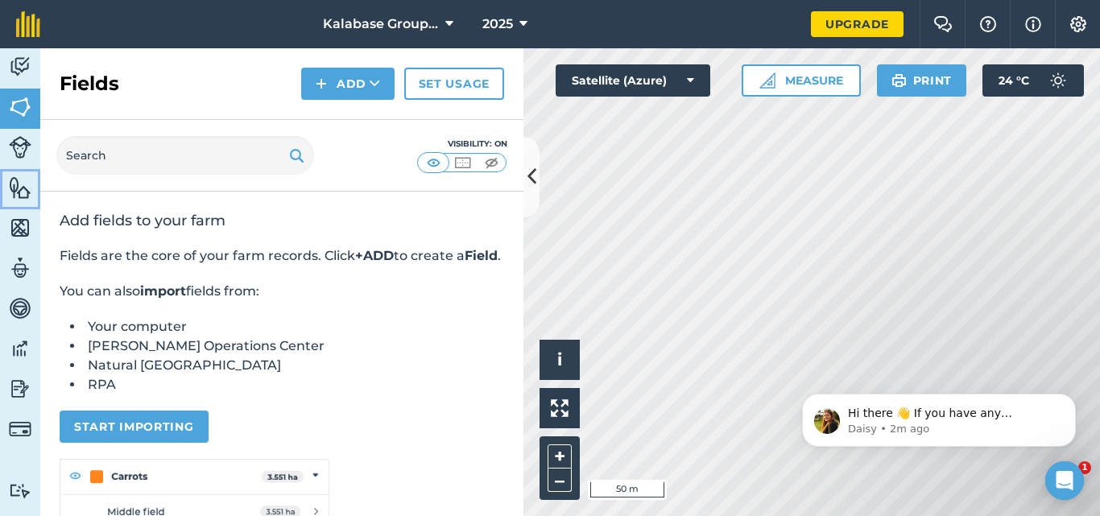
click at [23, 188] on img at bounding box center [20, 188] width 23 height 24
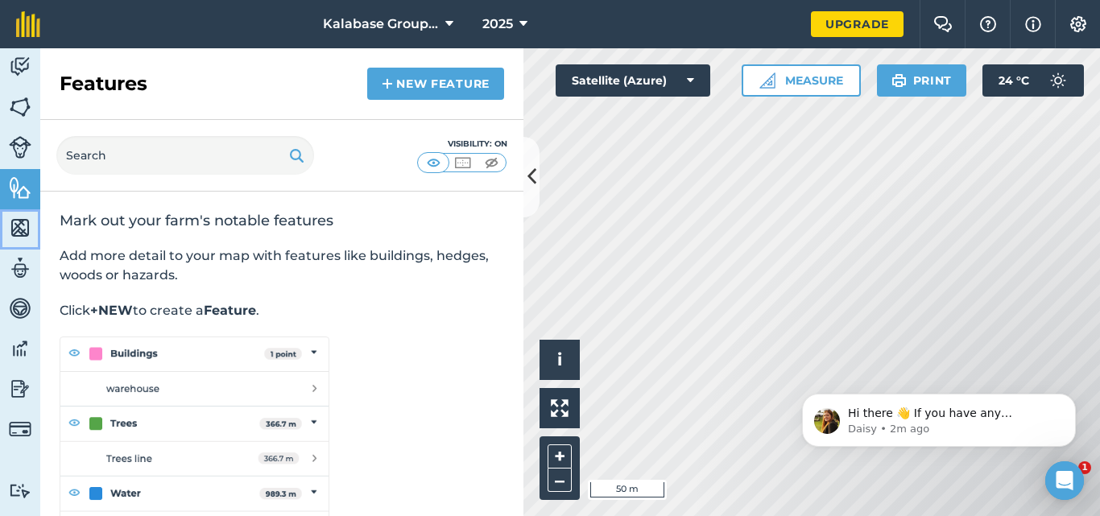
click at [23, 221] on img at bounding box center [20, 228] width 23 height 24
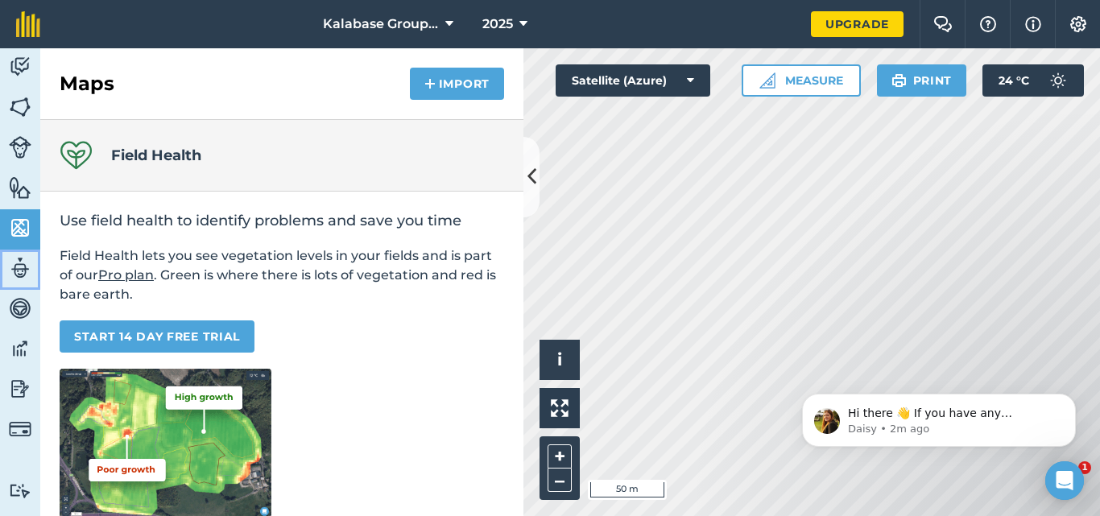
click at [23, 262] on img at bounding box center [20, 268] width 23 height 24
select select "MEMBER"
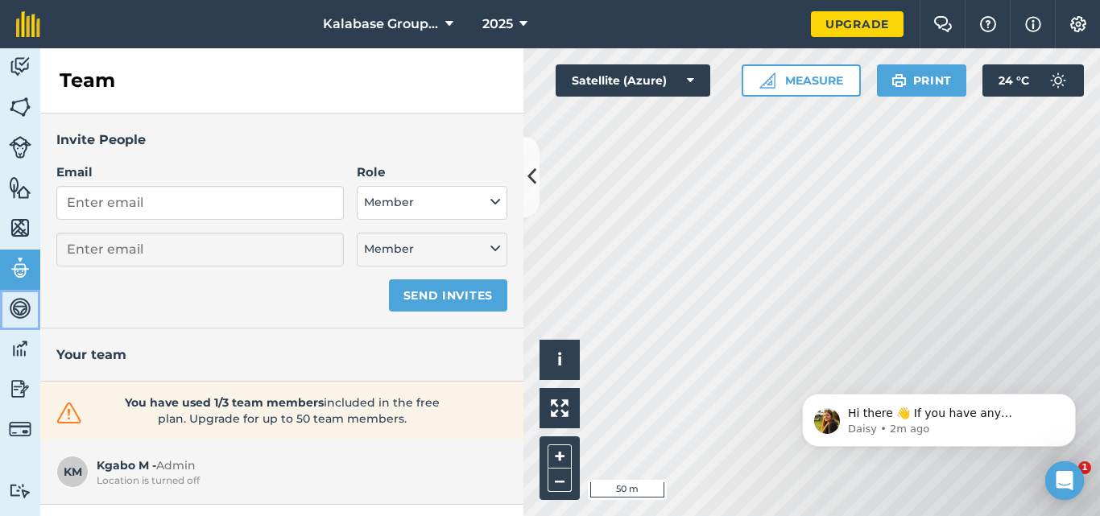
click at [25, 310] on img at bounding box center [20, 308] width 23 height 24
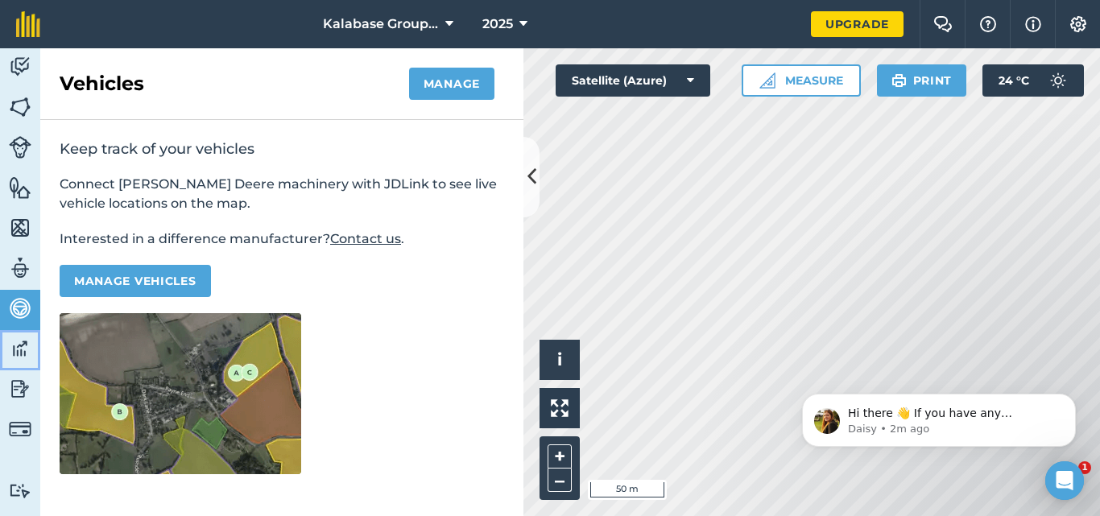
click at [23, 348] on img at bounding box center [20, 349] width 23 height 24
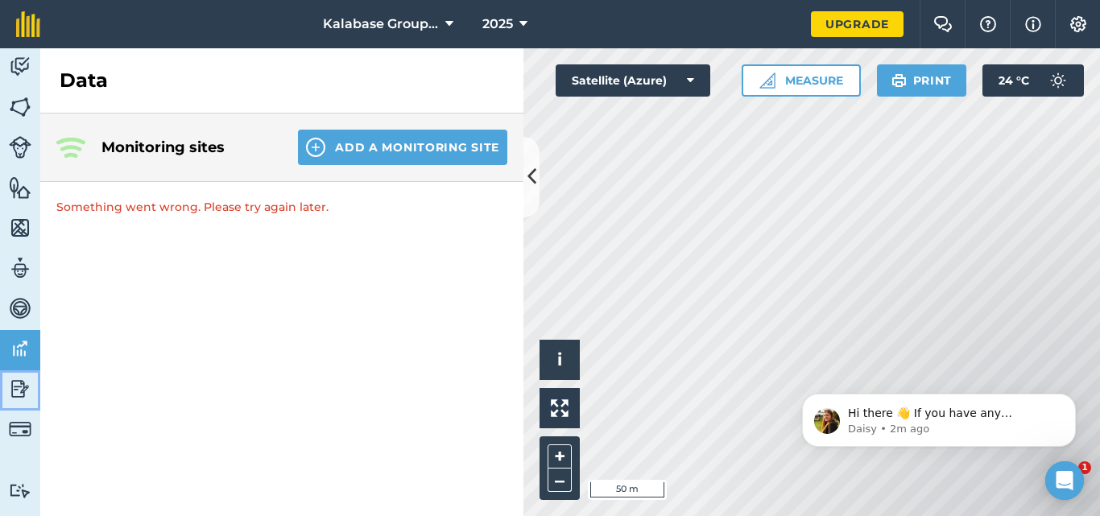
click at [22, 386] on img at bounding box center [20, 389] width 23 height 24
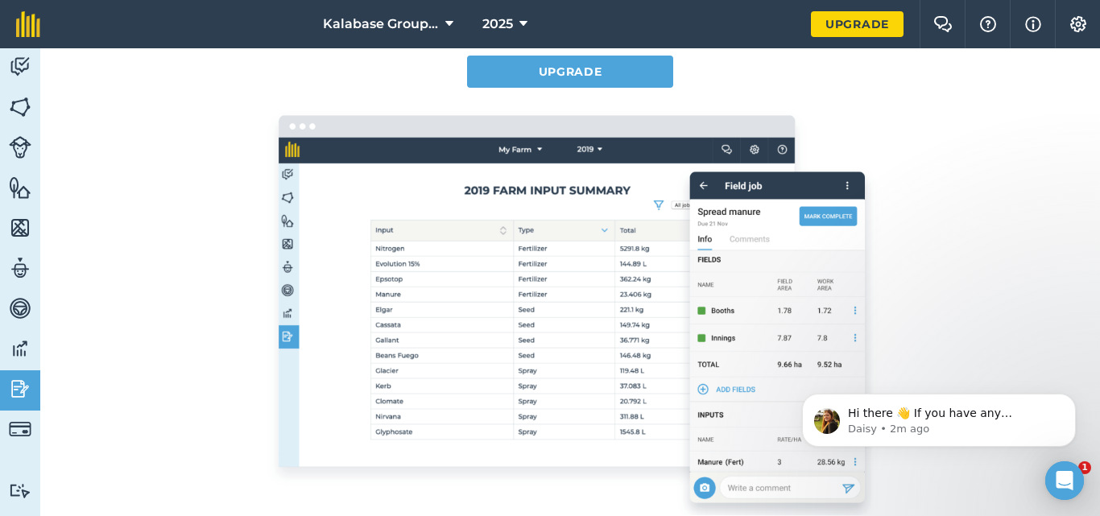
scroll to position [161, 0]
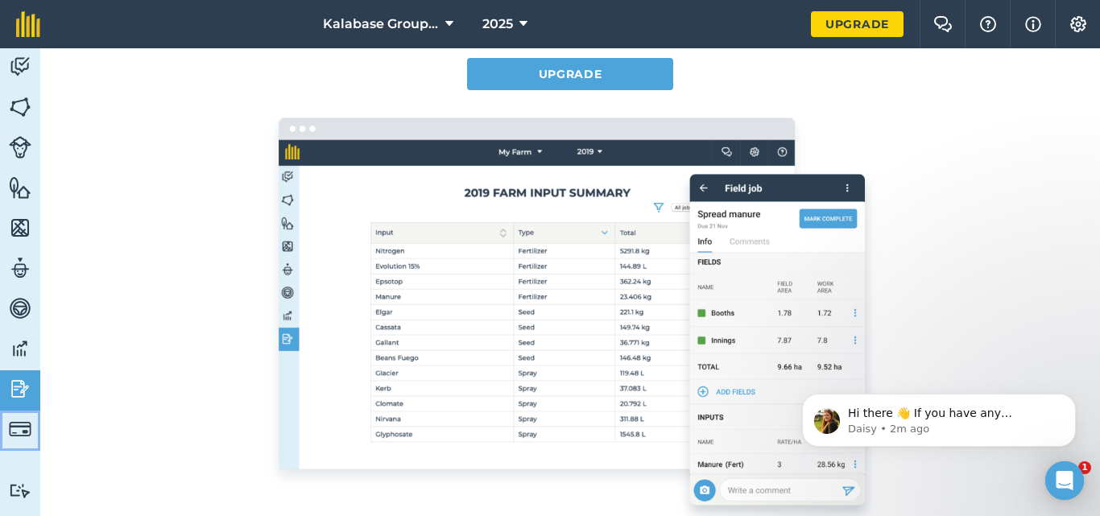
click at [22, 422] on img at bounding box center [20, 429] width 23 height 23
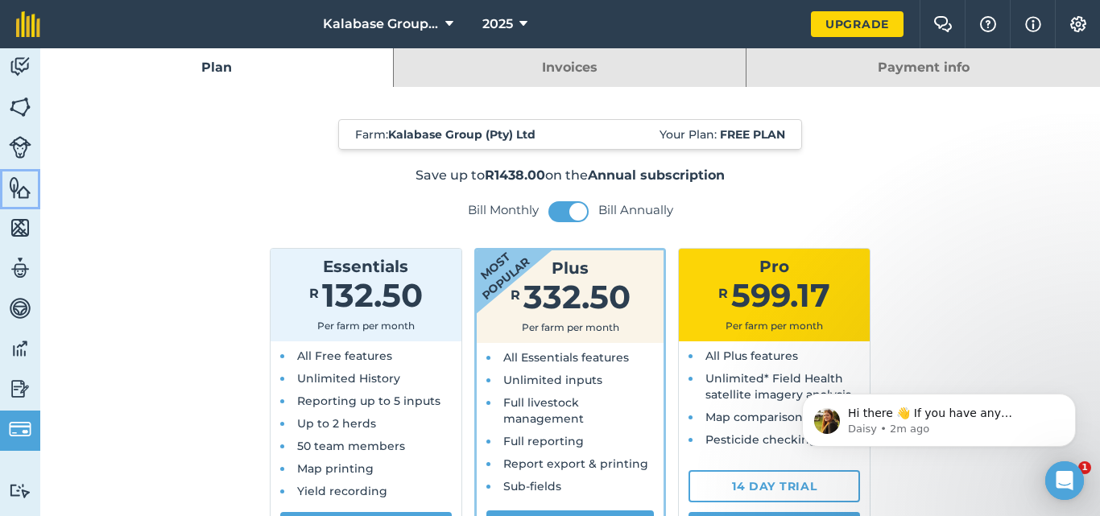
click at [23, 188] on img at bounding box center [20, 188] width 23 height 24
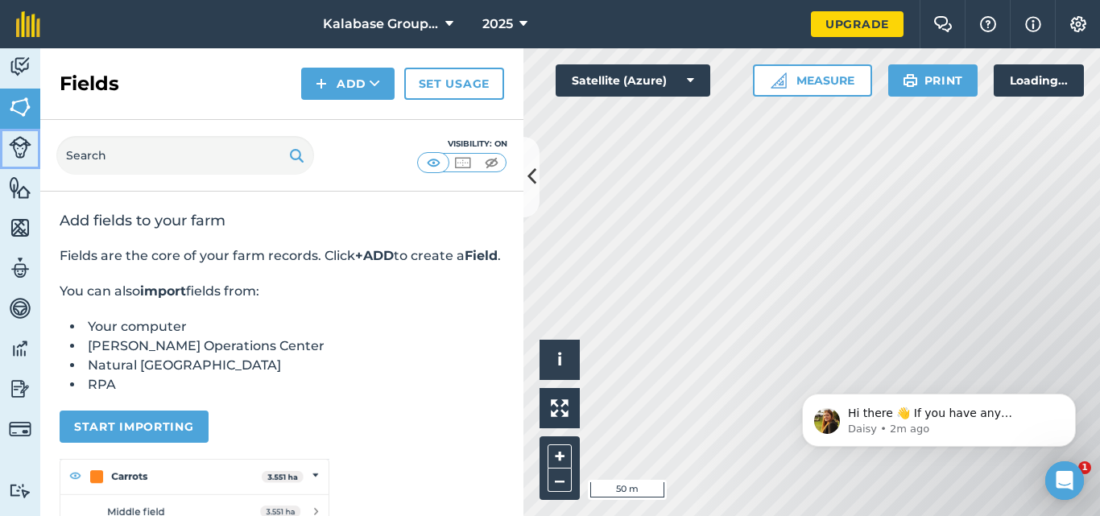
click at [19, 129] on link "Livestock" at bounding box center [20, 149] width 40 height 40
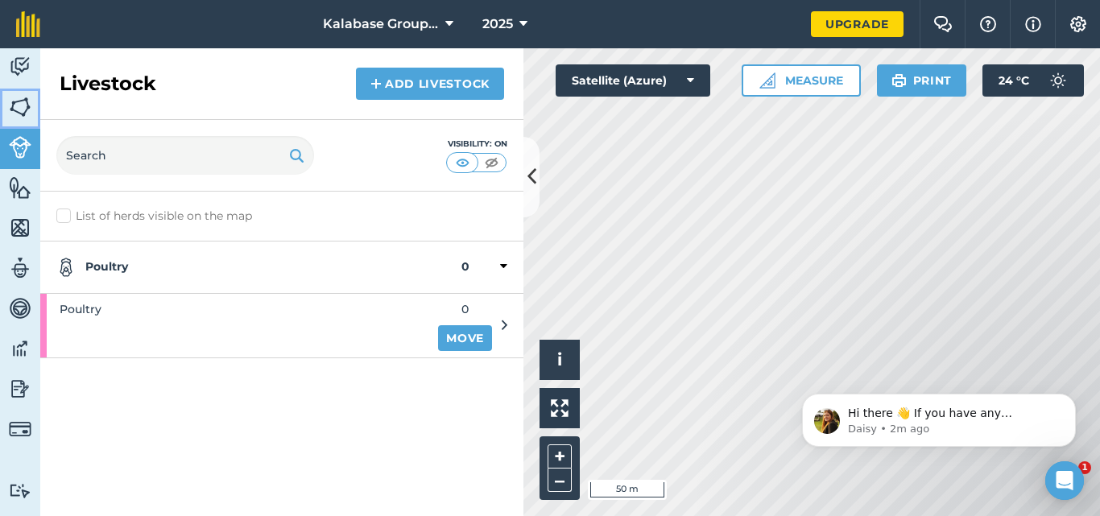
click at [23, 101] on img at bounding box center [20, 107] width 23 height 24
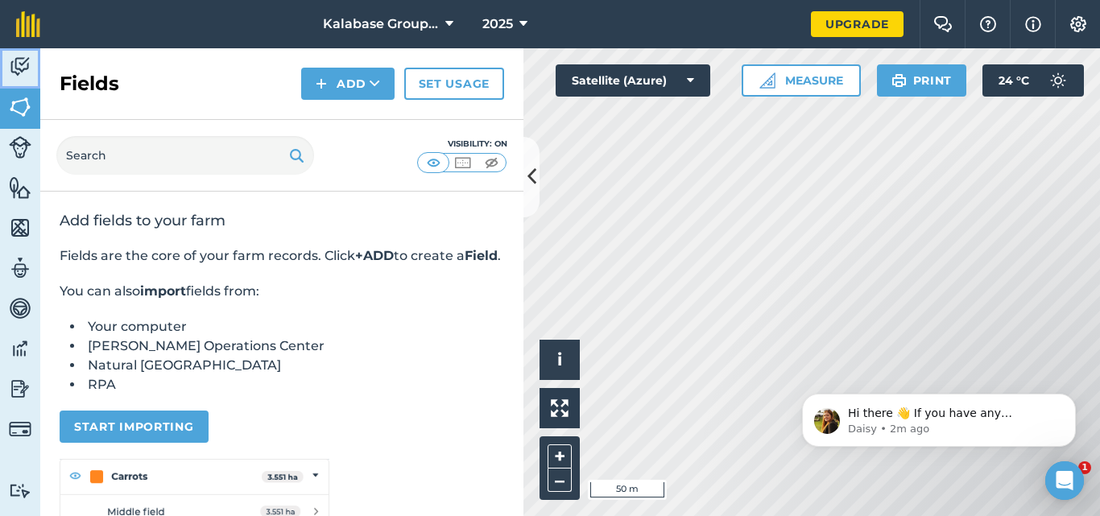
click at [28, 66] on img at bounding box center [20, 67] width 23 height 24
